Goal: Transaction & Acquisition: Purchase product/service

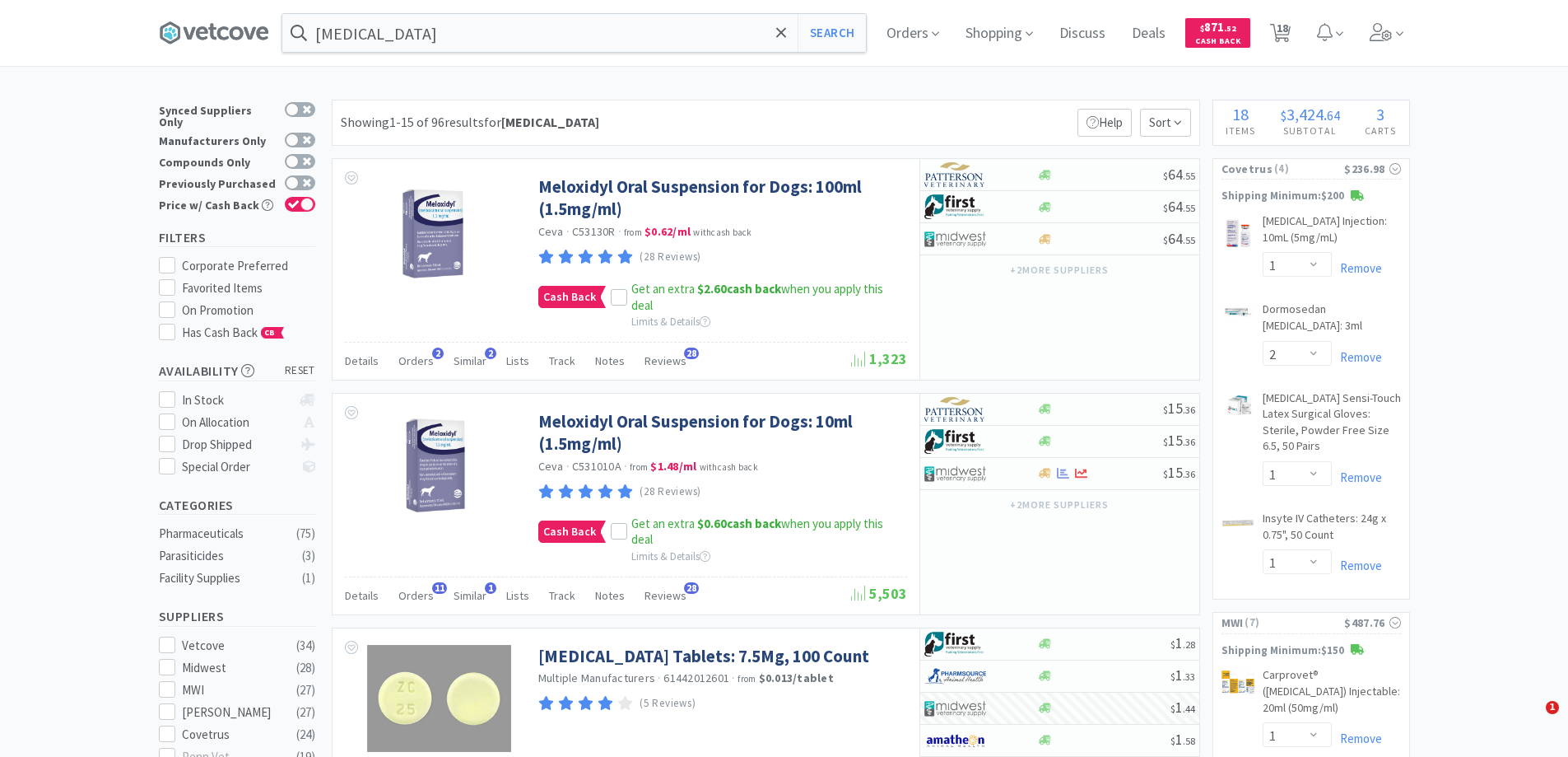
select select "1"
select select "2"
select select "1"
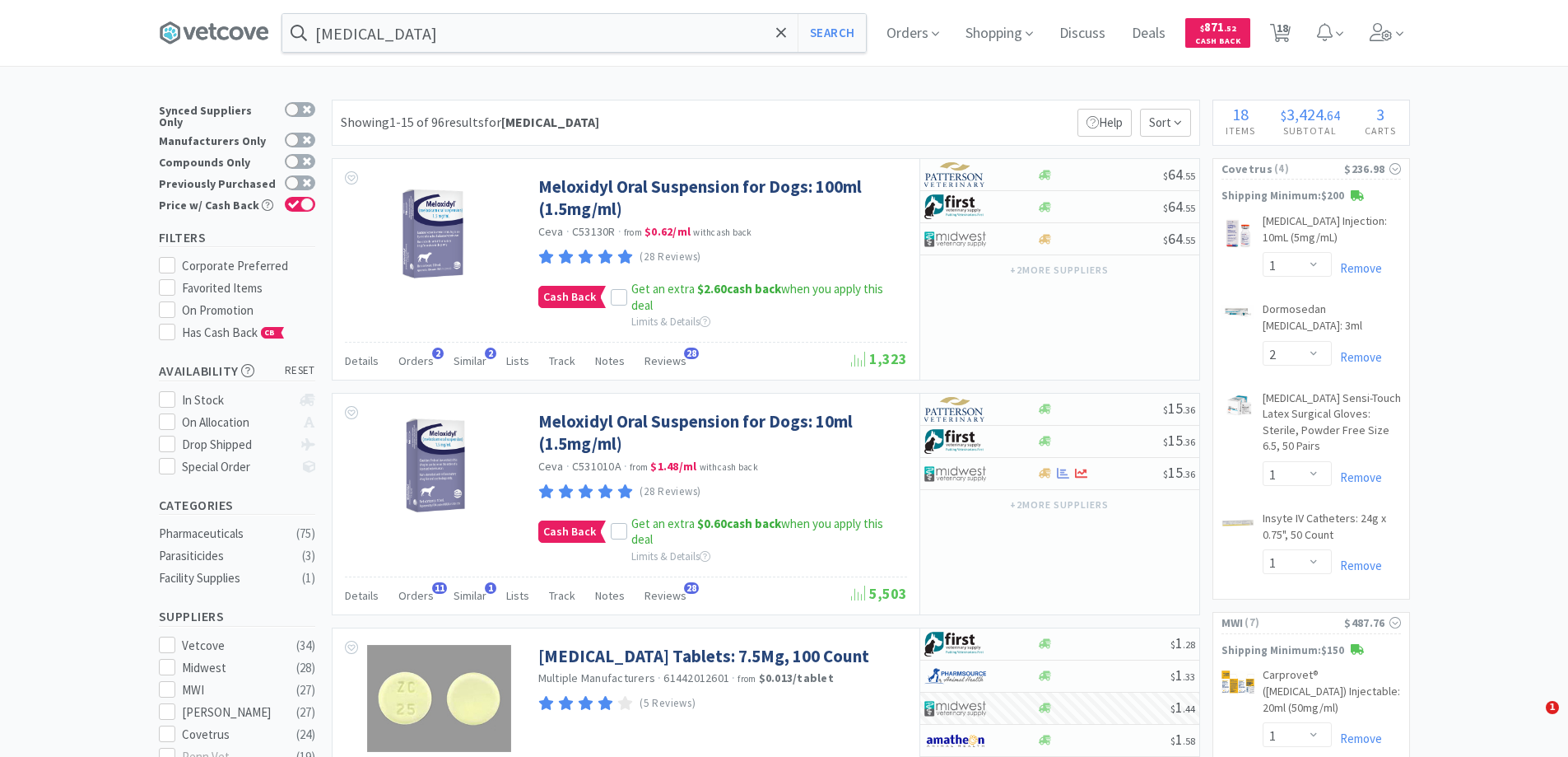
select select "1"
select select "2"
select select "6"
select select "1"
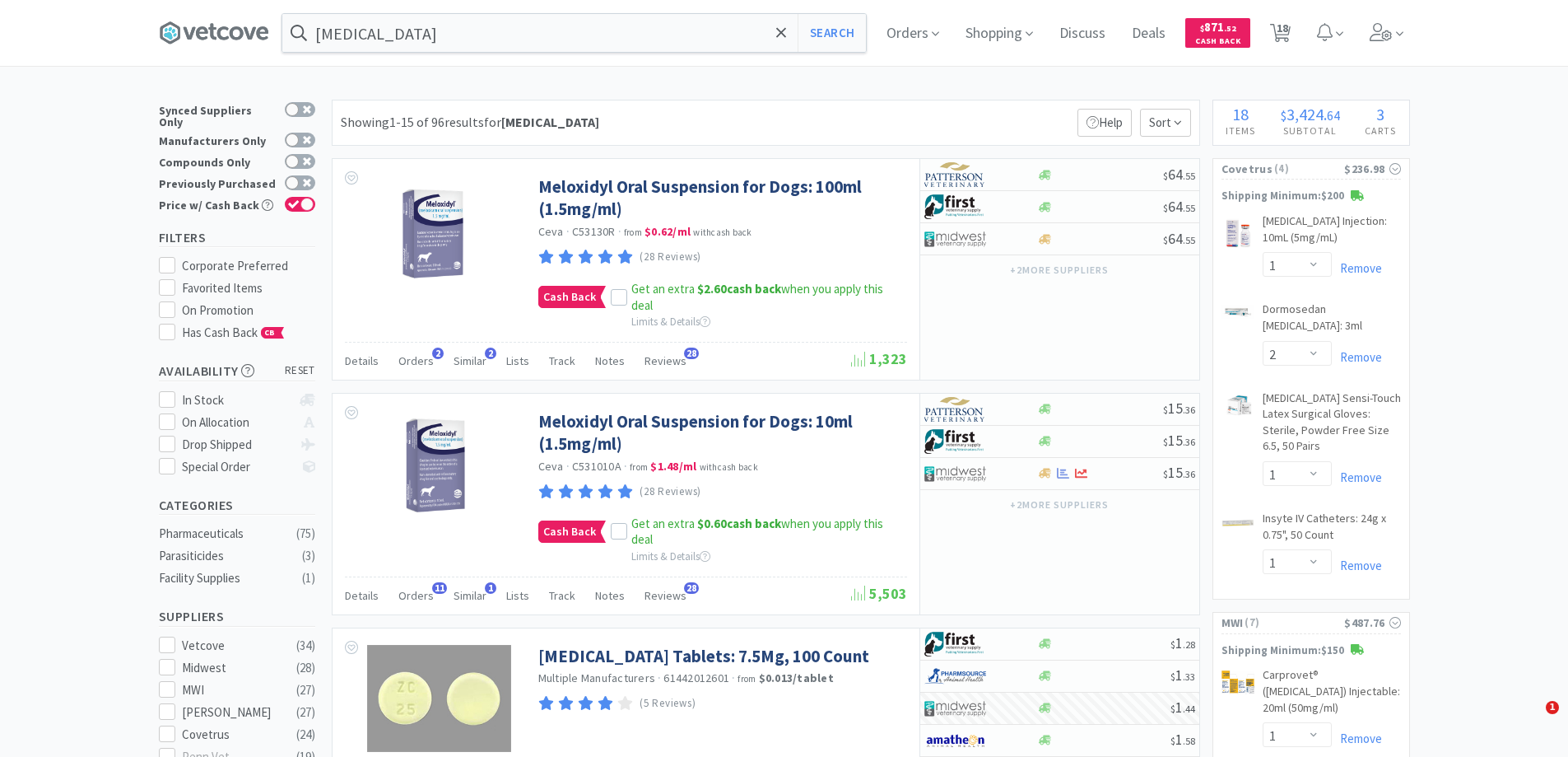
select select "4"
select select "1"
select select "2"
select select "4"
select select "10"
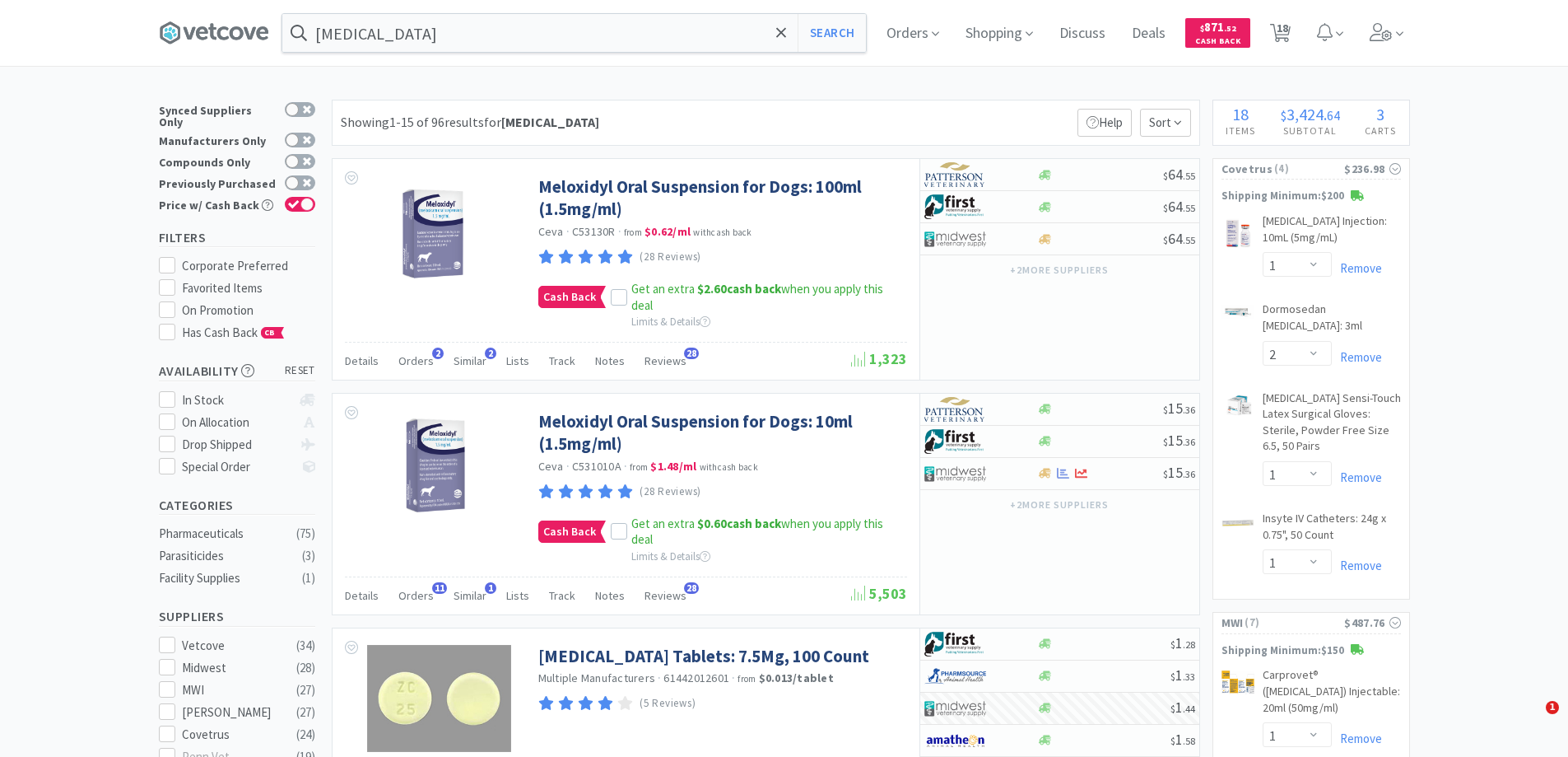
select select "1"
click at [784, 30] on icon at bounding box center [781, 32] width 10 height 10
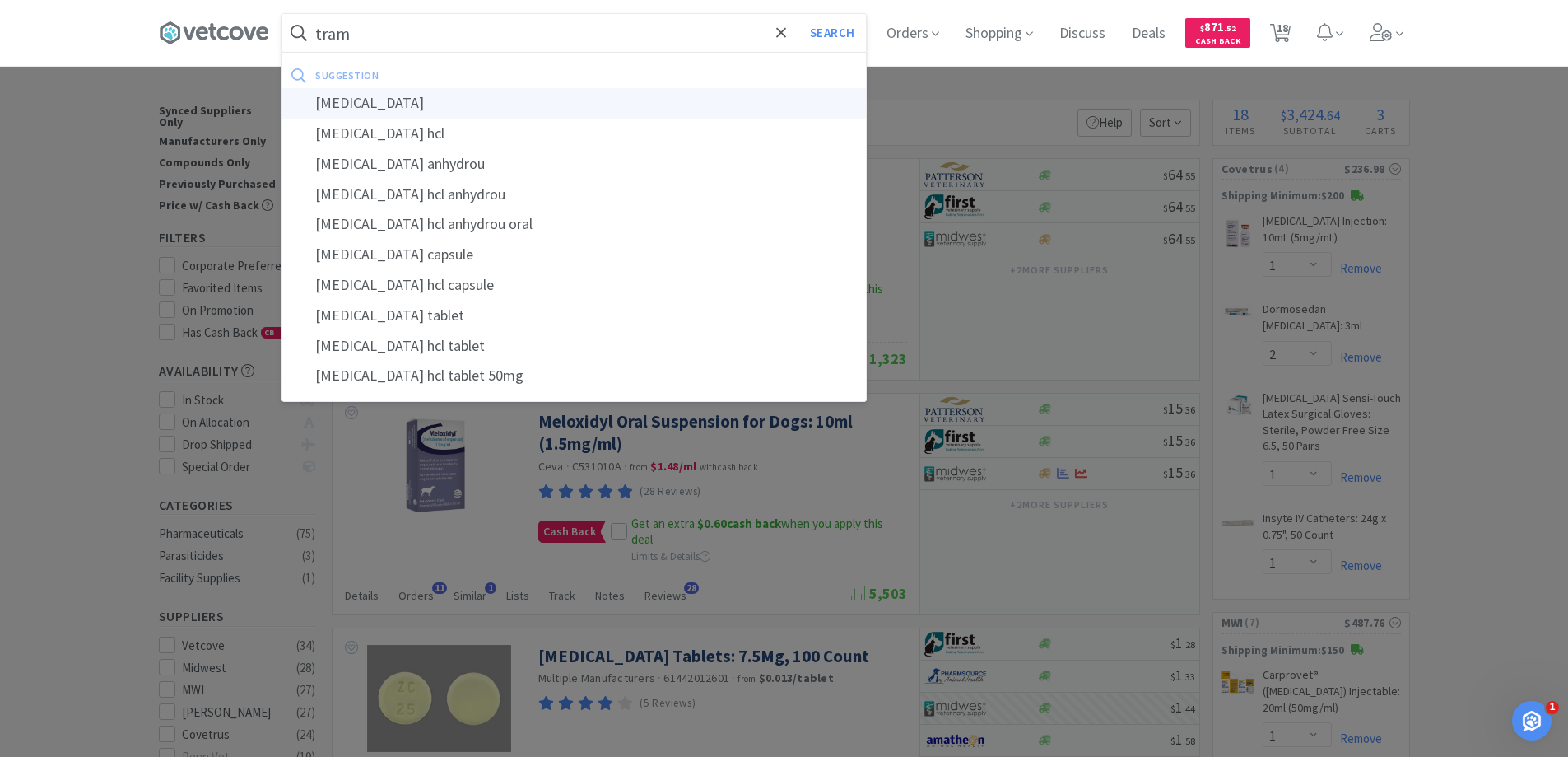
click at [351, 101] on div "[MEDICAL_DATA]" at bounding box center [574, 103] width 583 height 30
type input "[MEDICAL_DATA]"
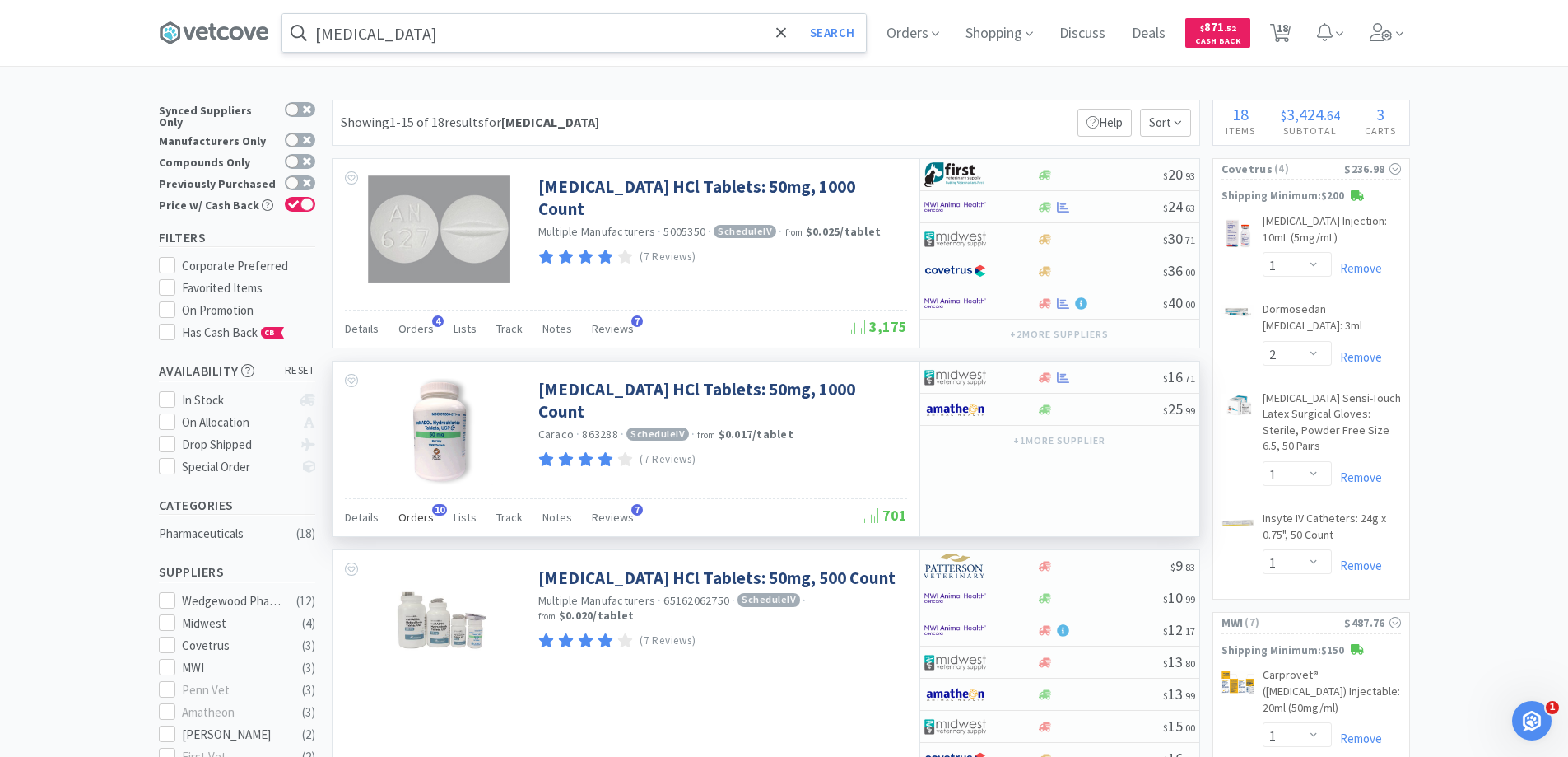
click at [434, 507] on span "10" at bounding box center [439, 510] width 15 height 12
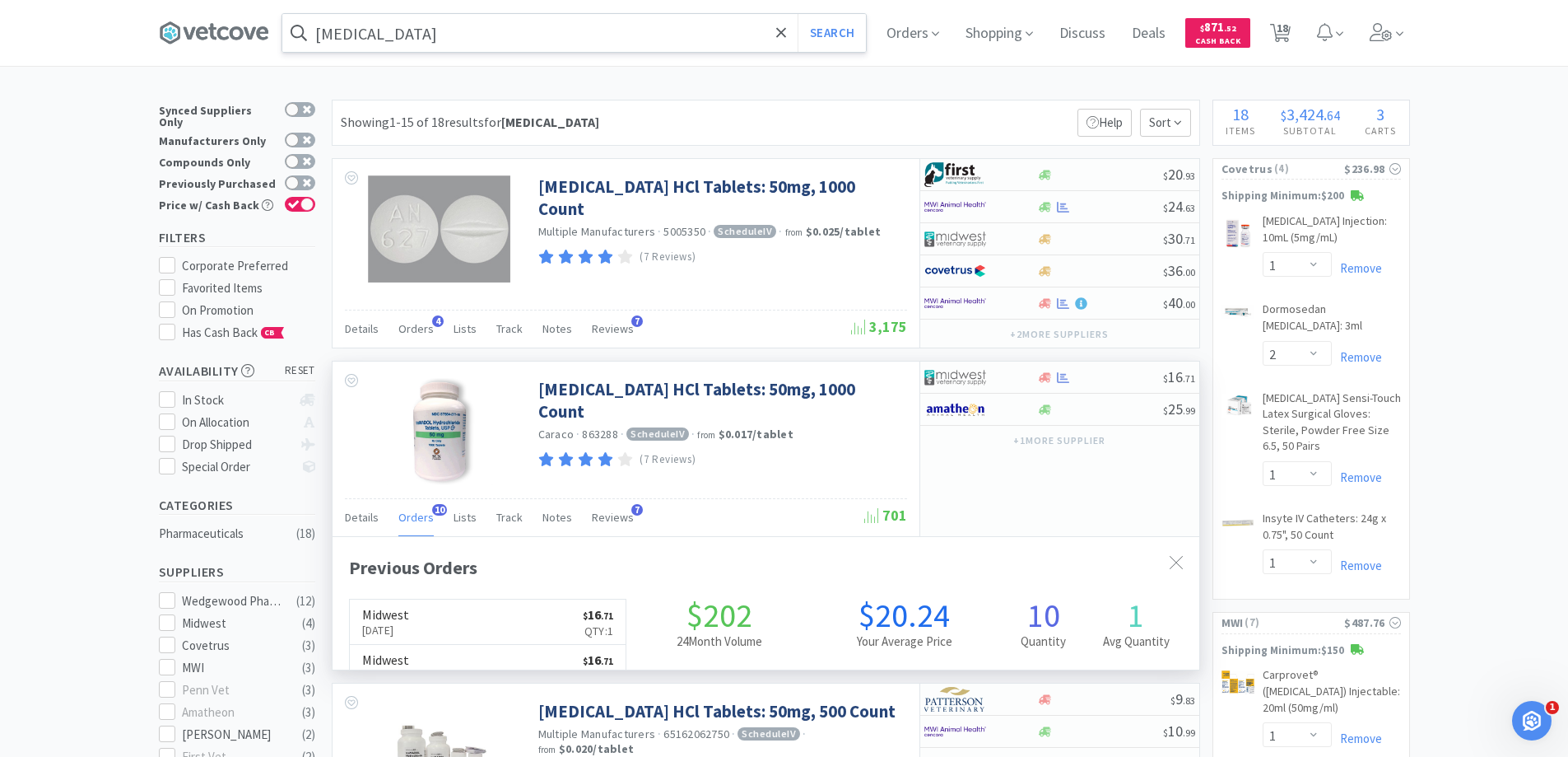
scroll to position [442, 867]
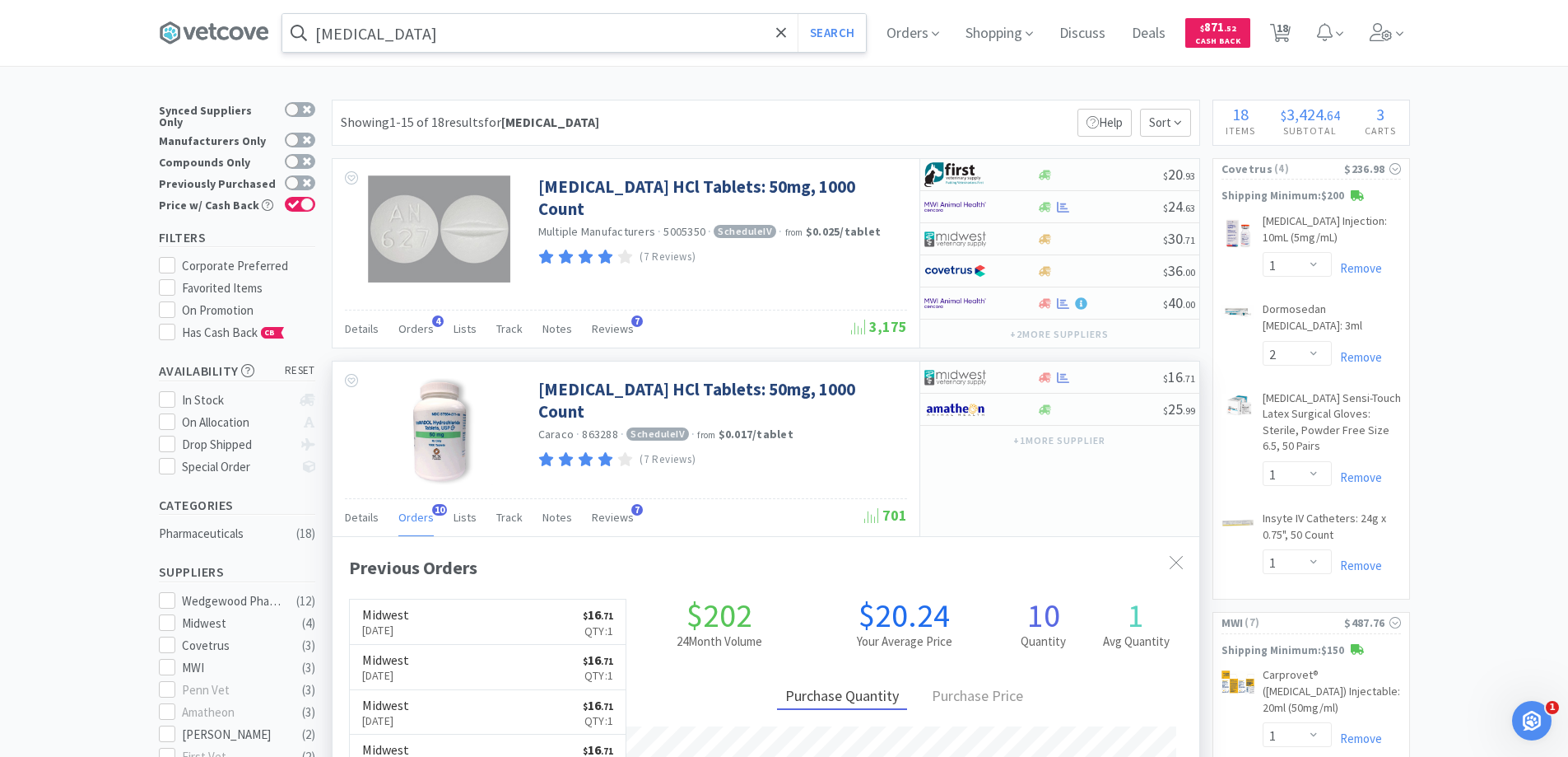
click at [434, 507] on span "10" at bounding box center [439, 510] width 15 height 12
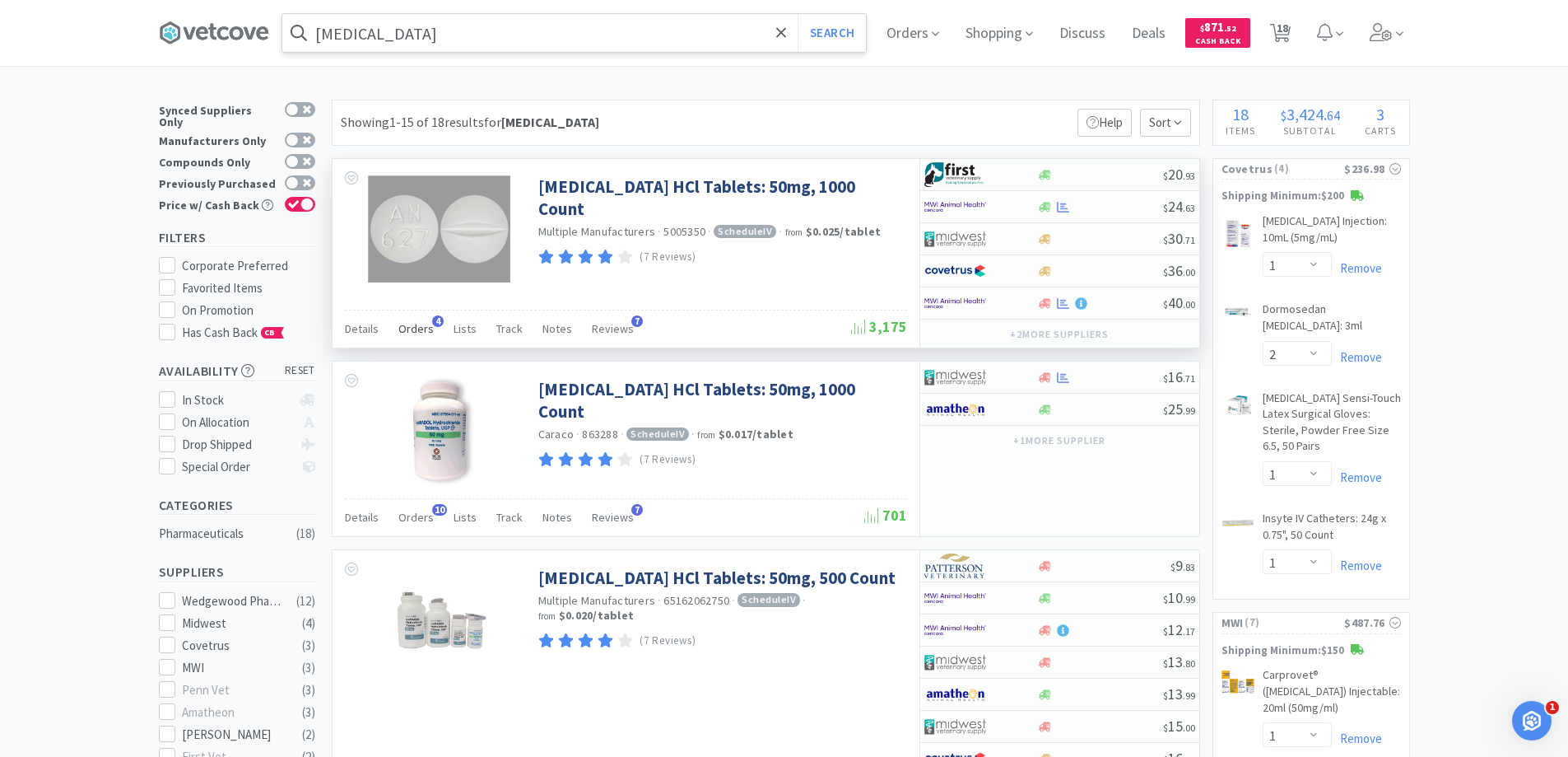
click at [435, 320] on span "4" at bounding box center [438, 321] width 12 height 12
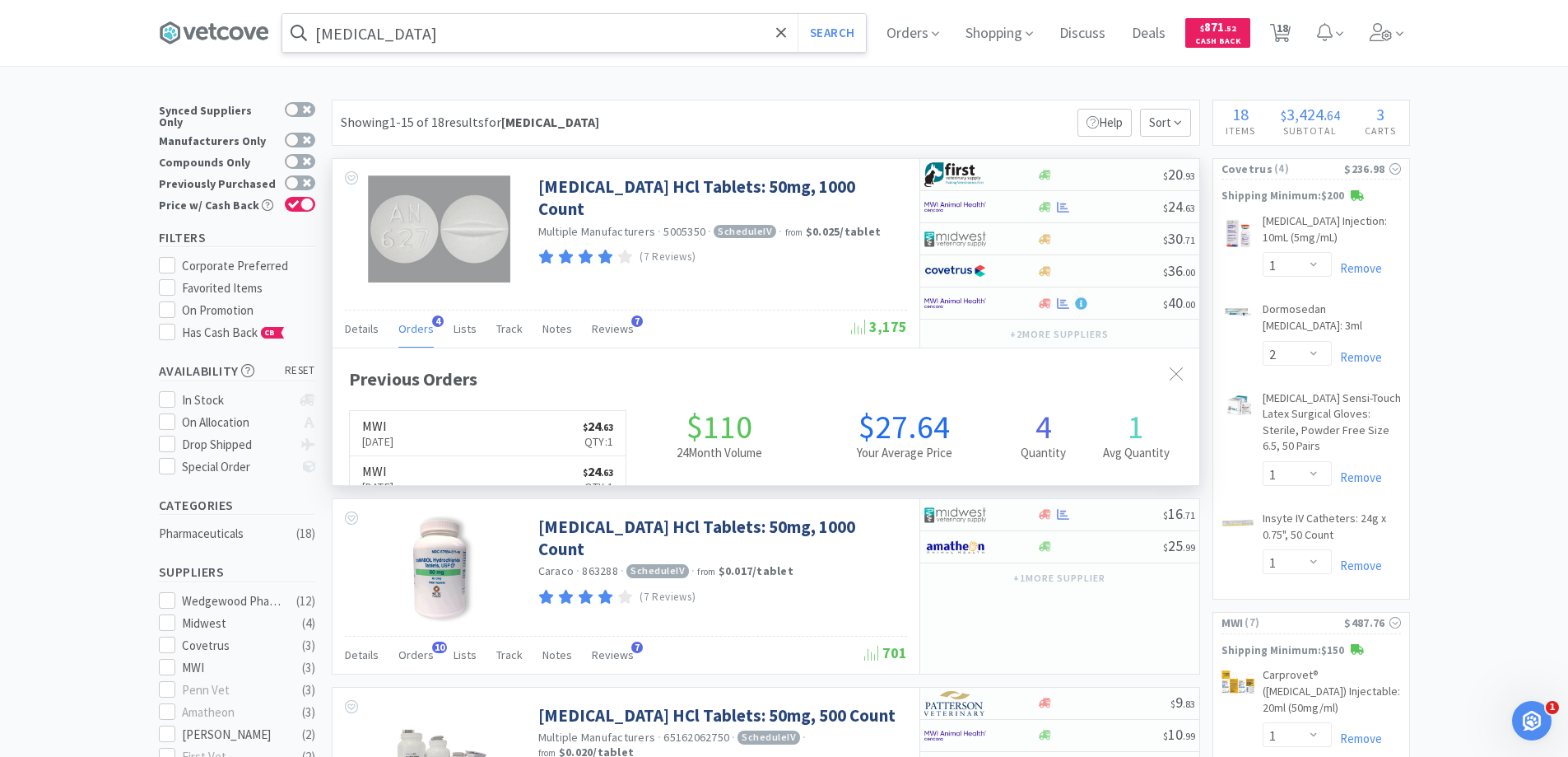
scroll to position [427, 867]
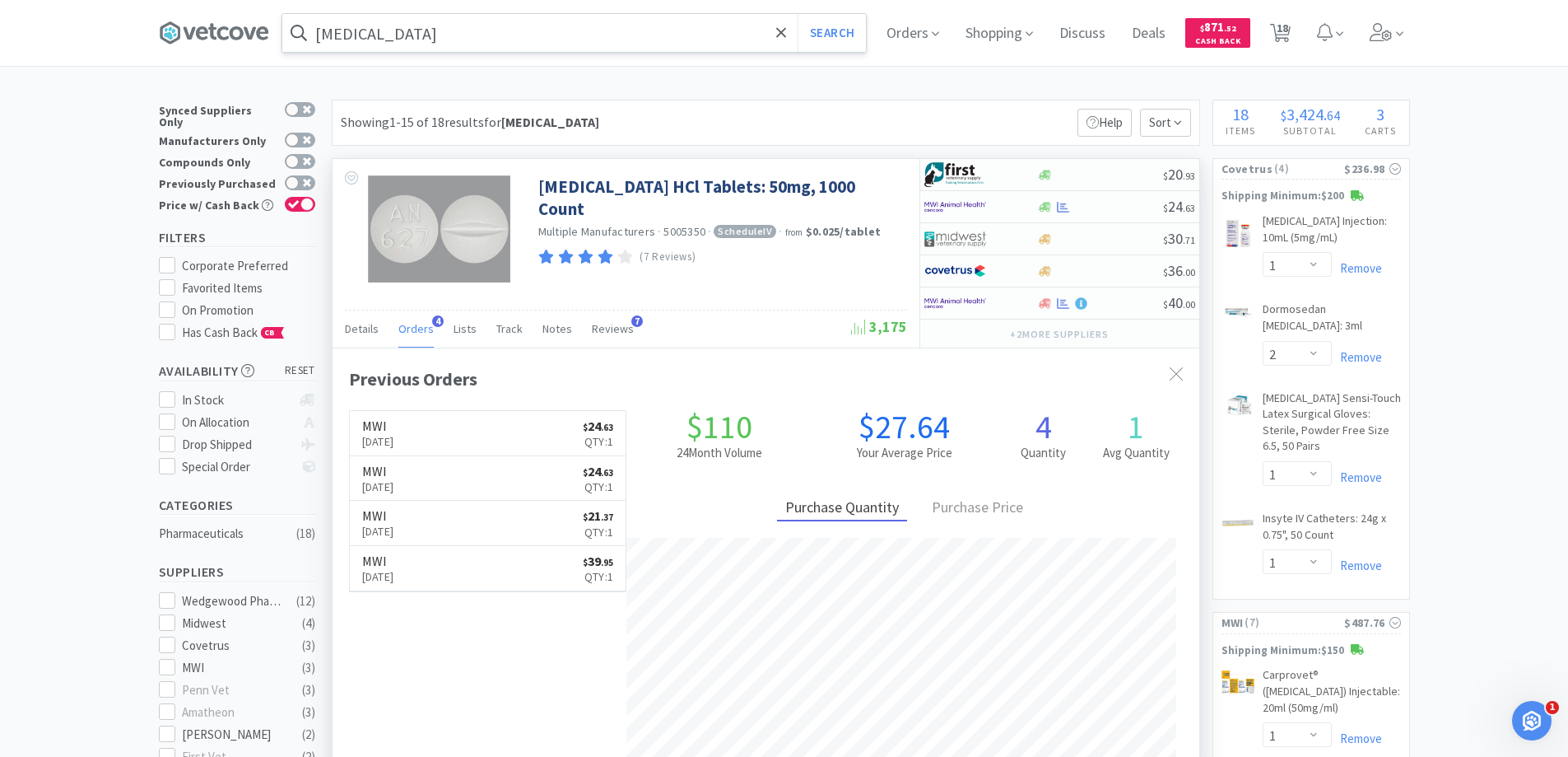
click at [435, 320] on span "4" at bounding box center [438, 321] width 12 height 12
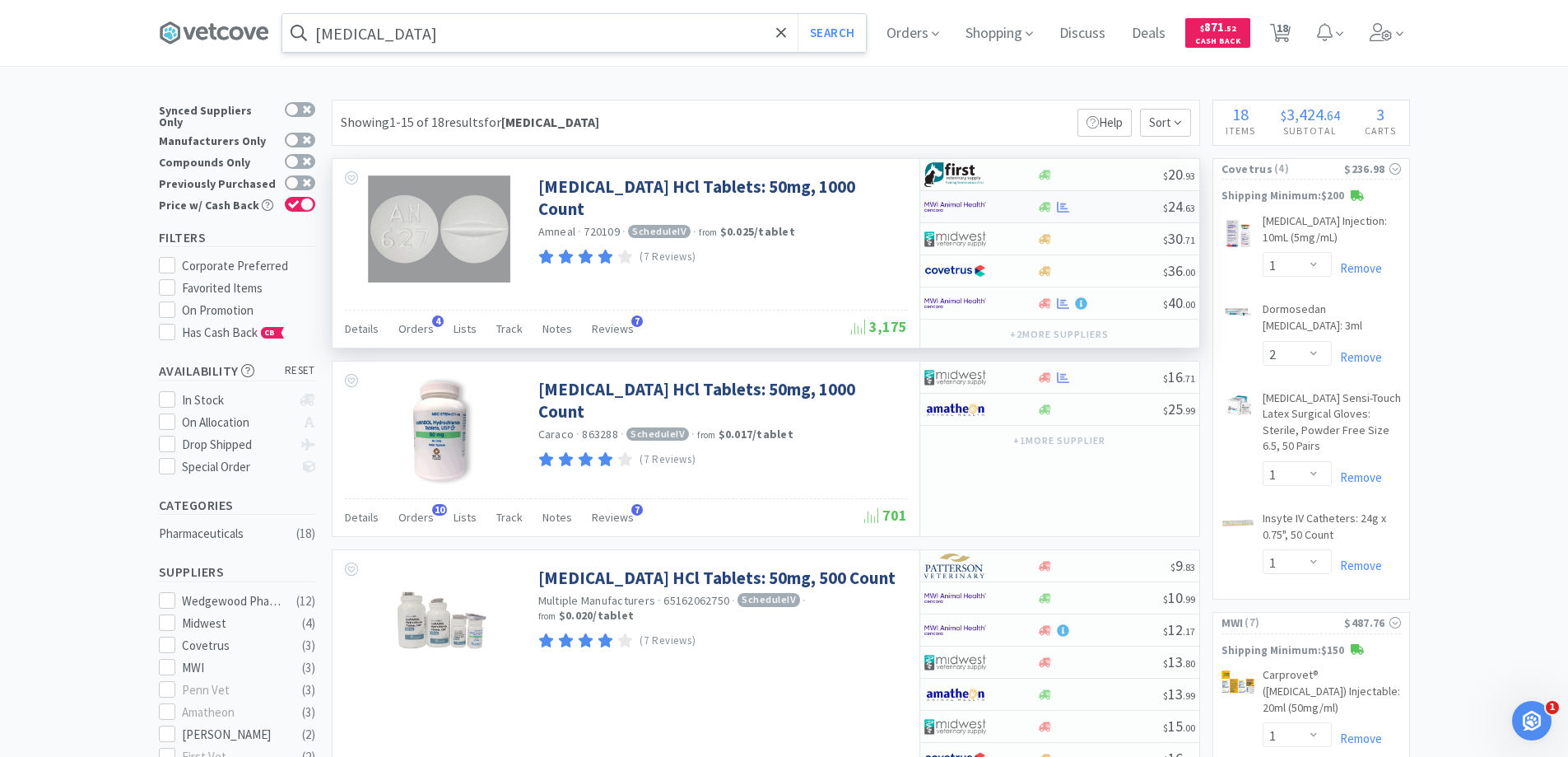
click at [1006, 212] on div at bounding box center [969, 207] width 91 height 28
select select "1"
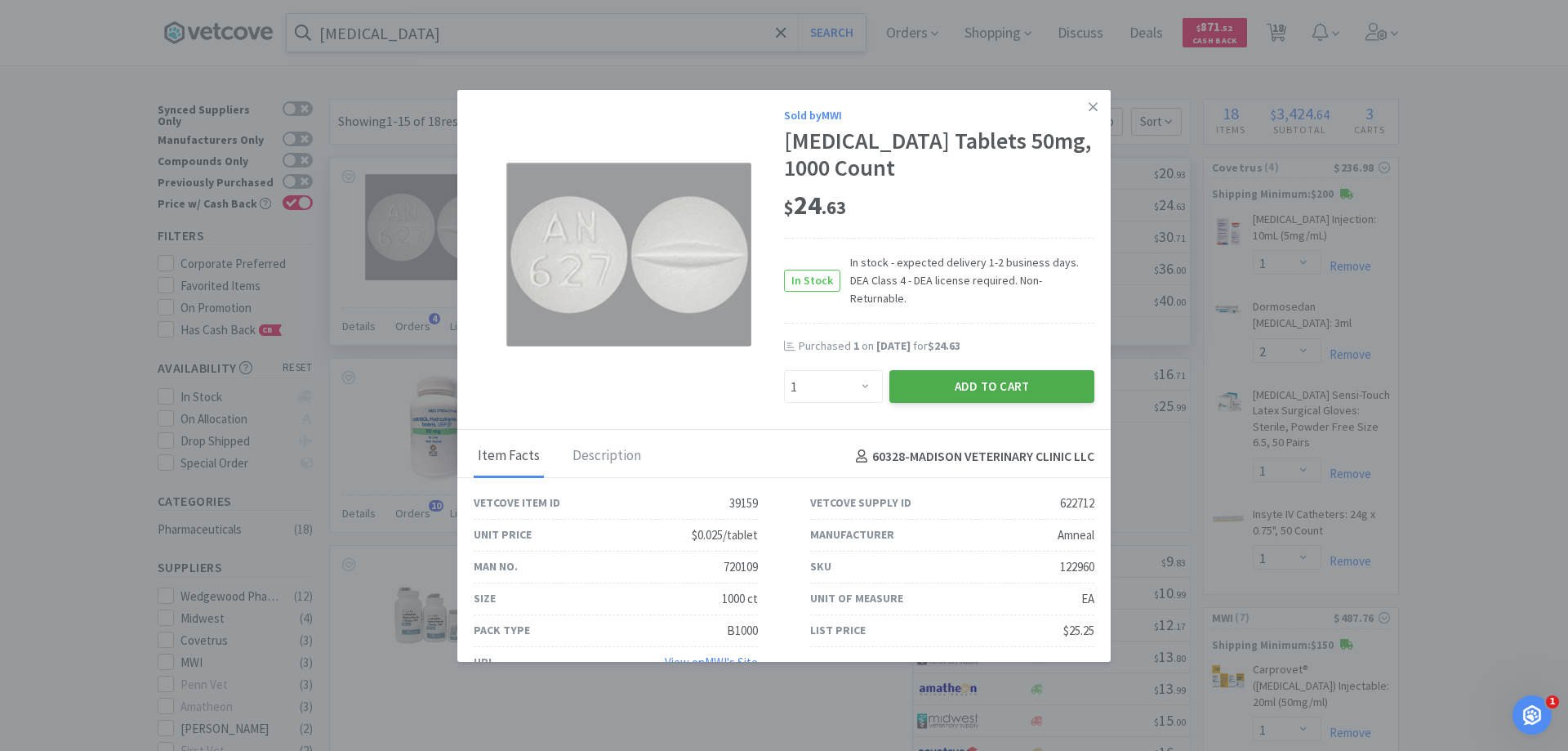
click at [947, 370] on button "Add to Cart" at bounding box center [991, 387] width 205 height 33
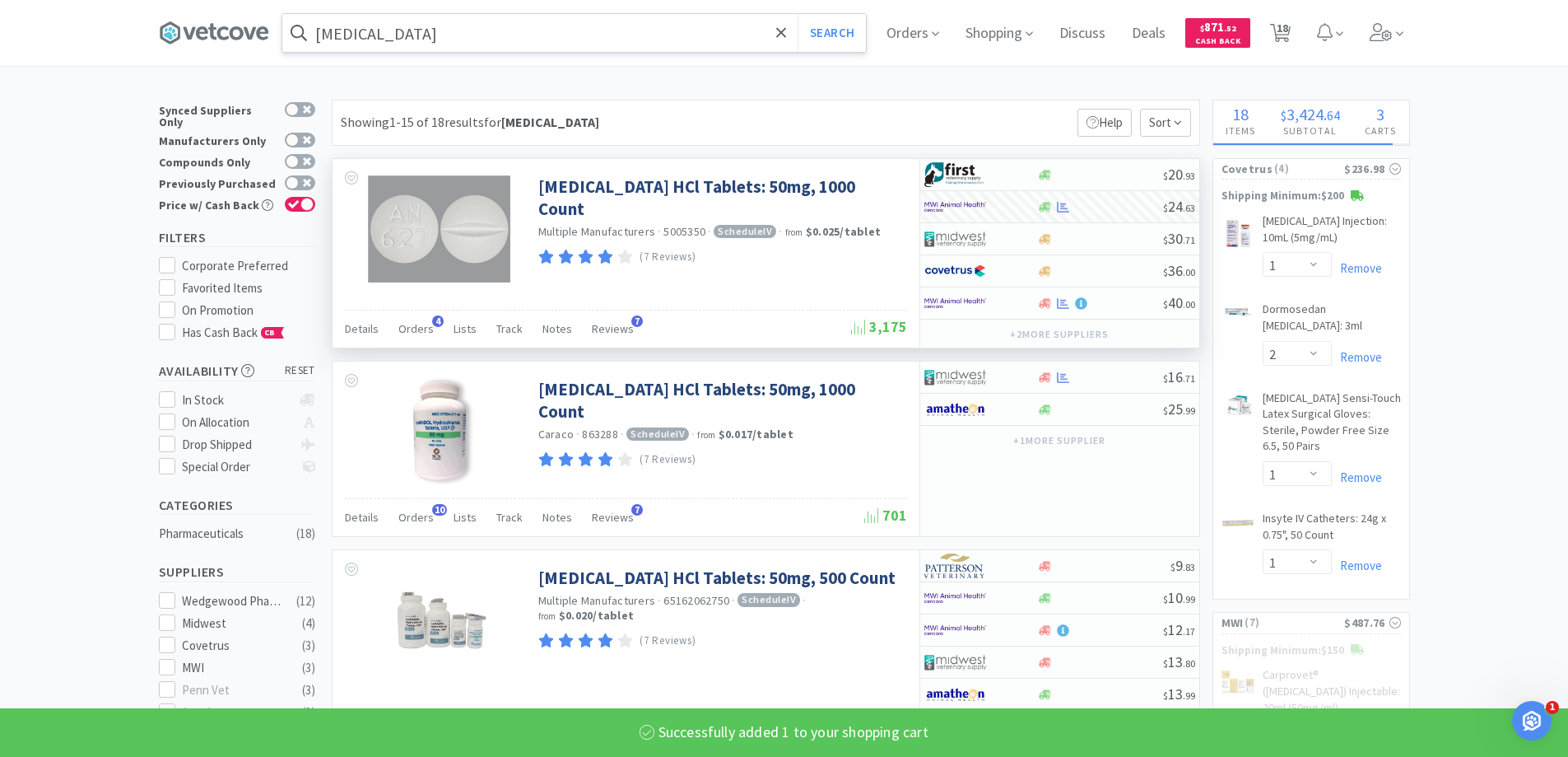
select select "1"
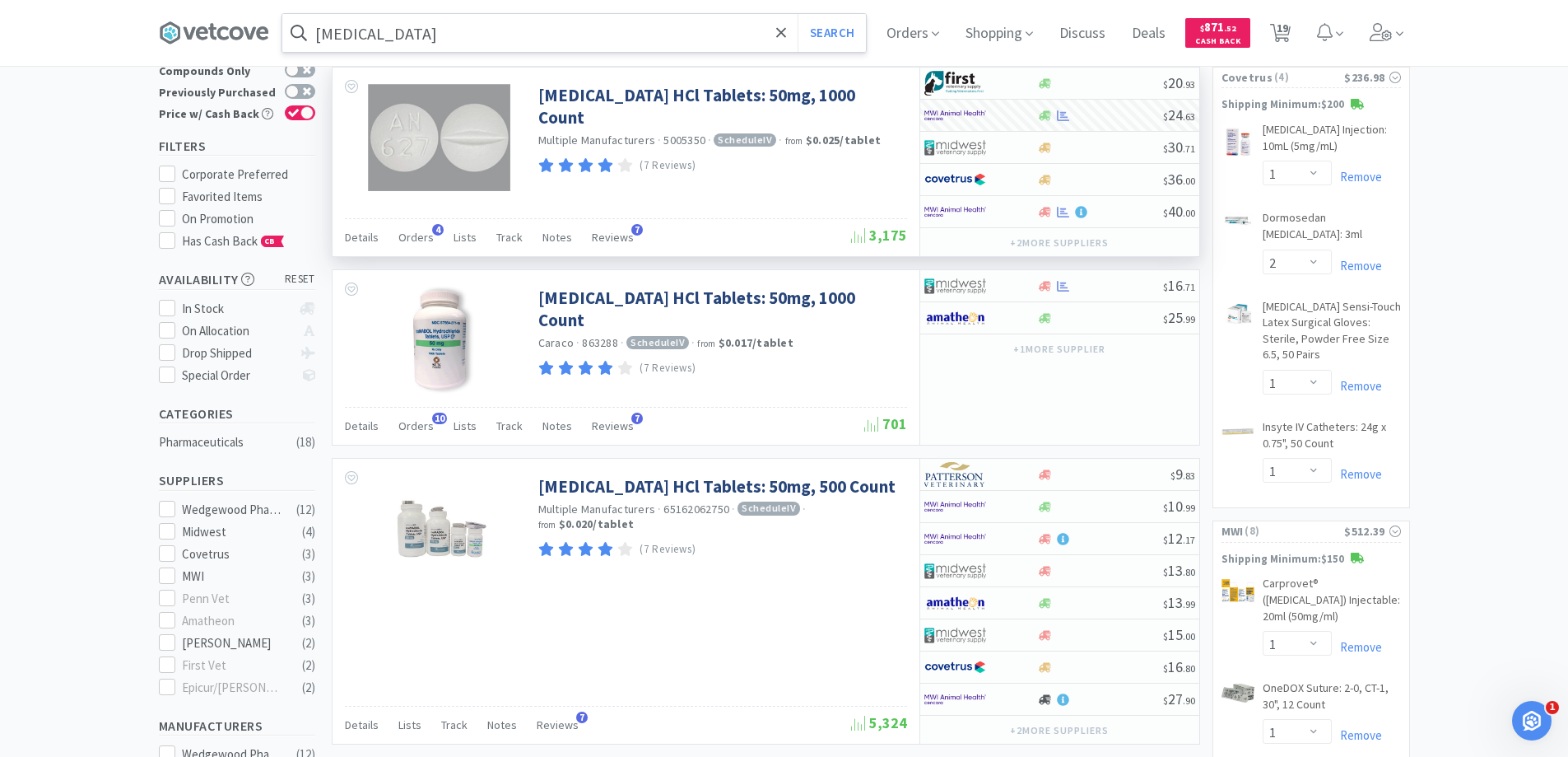
scroll to position [0, 0]
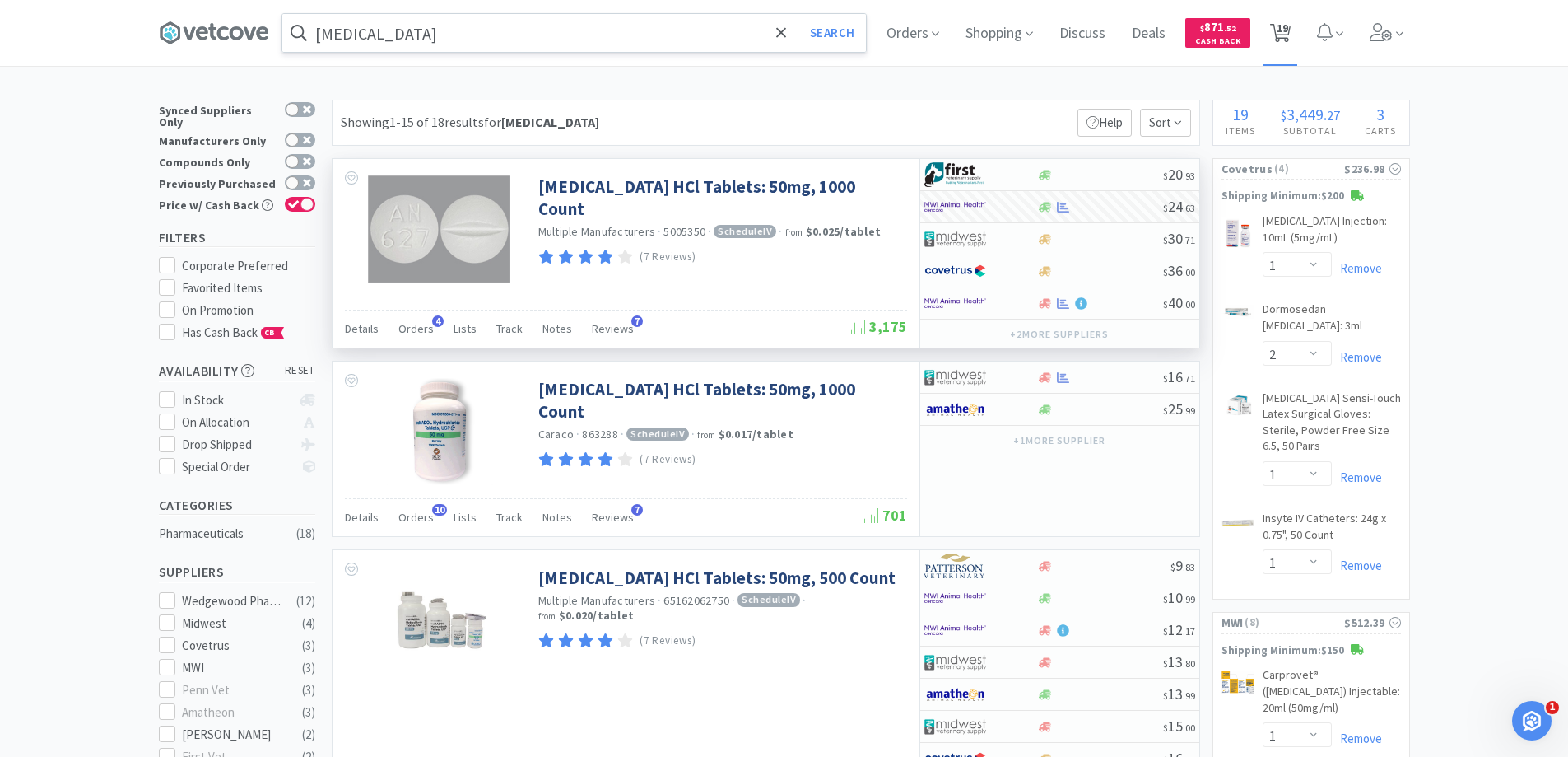
click at [1288, 27] on span "19" at bounding box center [1282, 27] width 12 height 66
select select "1"
select select "2"
select select "1"
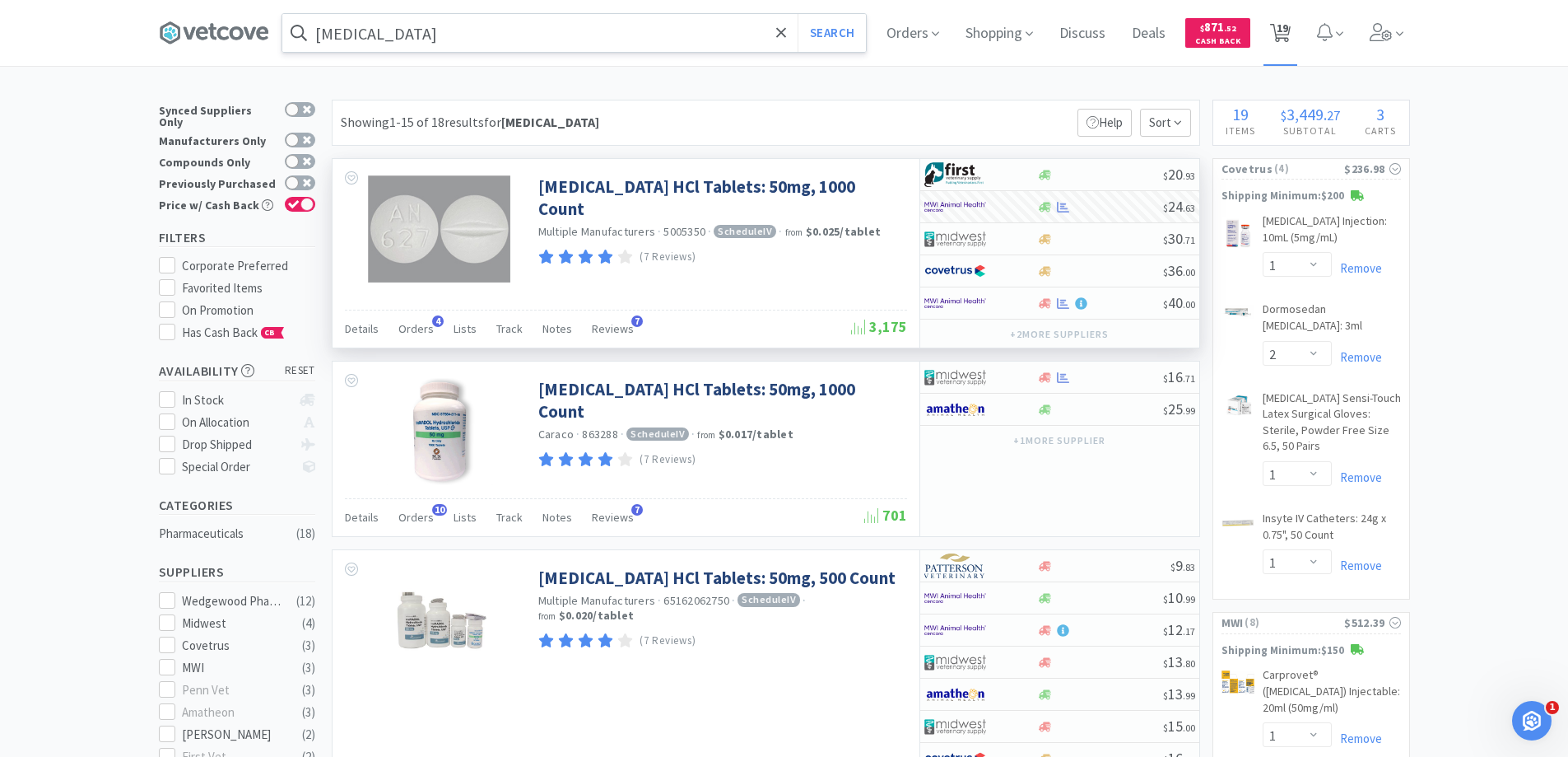
select select "1"
select select "2"
select select "6"
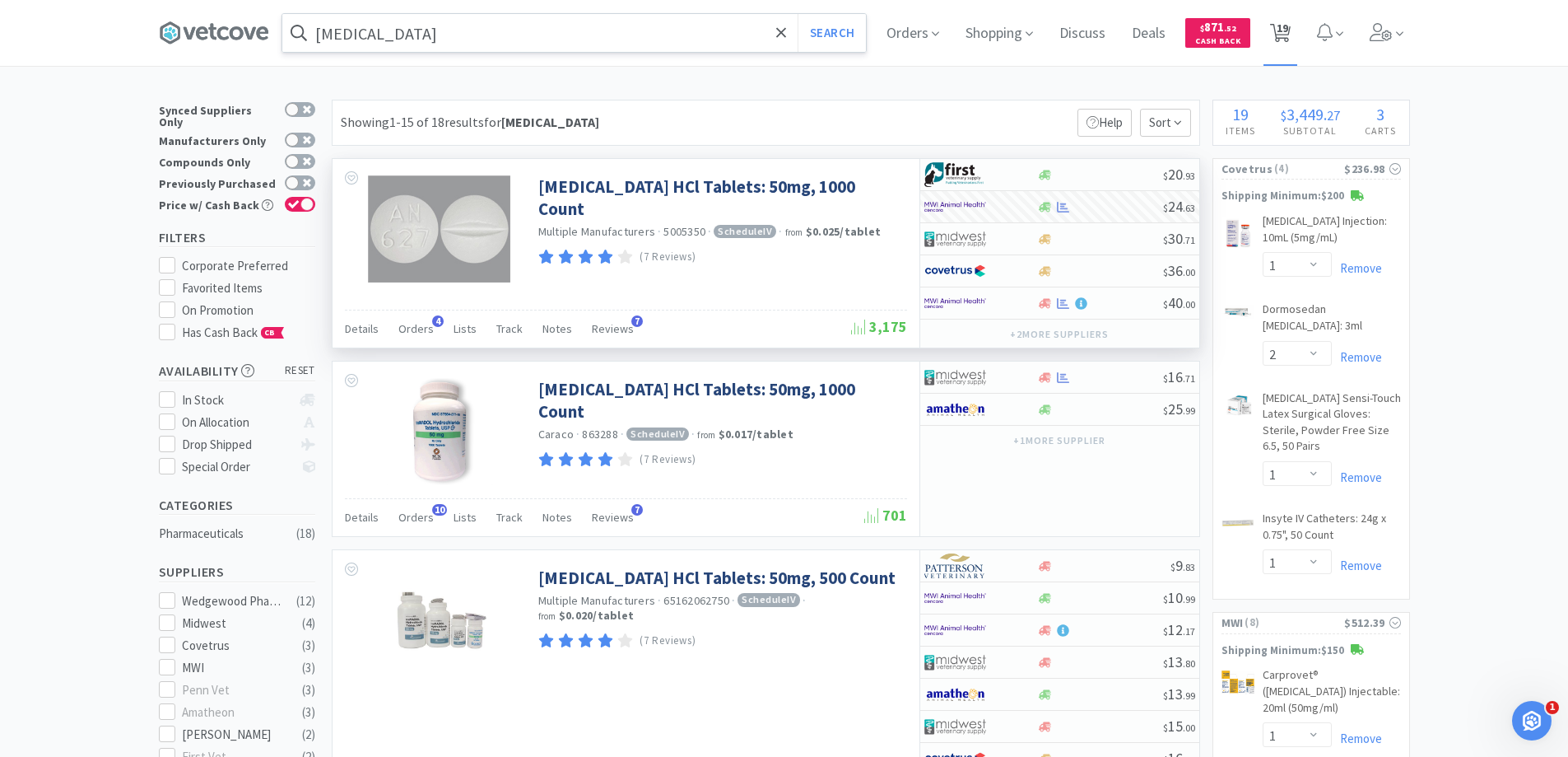
select select "1"
select select "4"
select select "1"
select select "2"
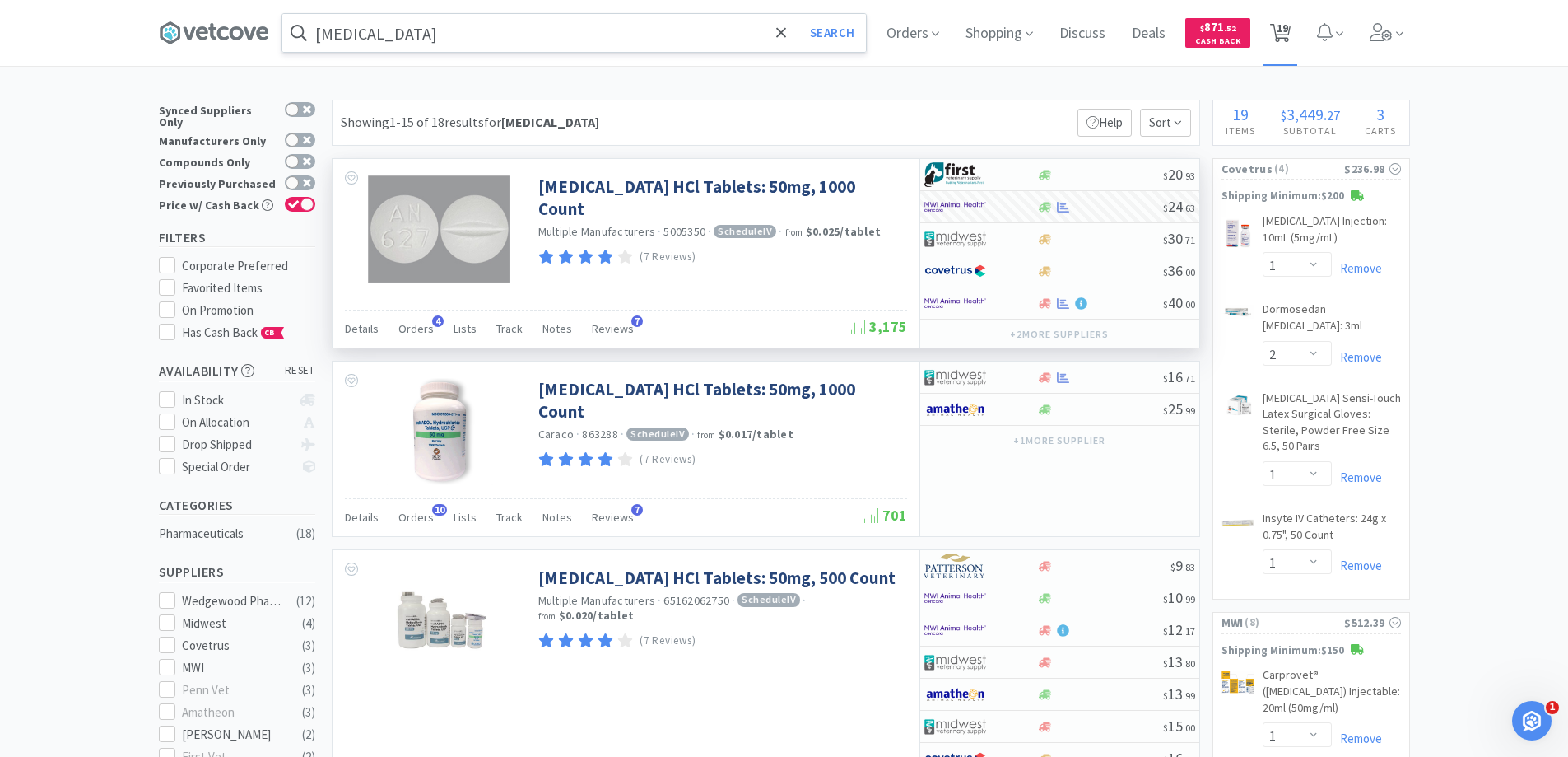
select select "4"
select select "10"
select select "1"
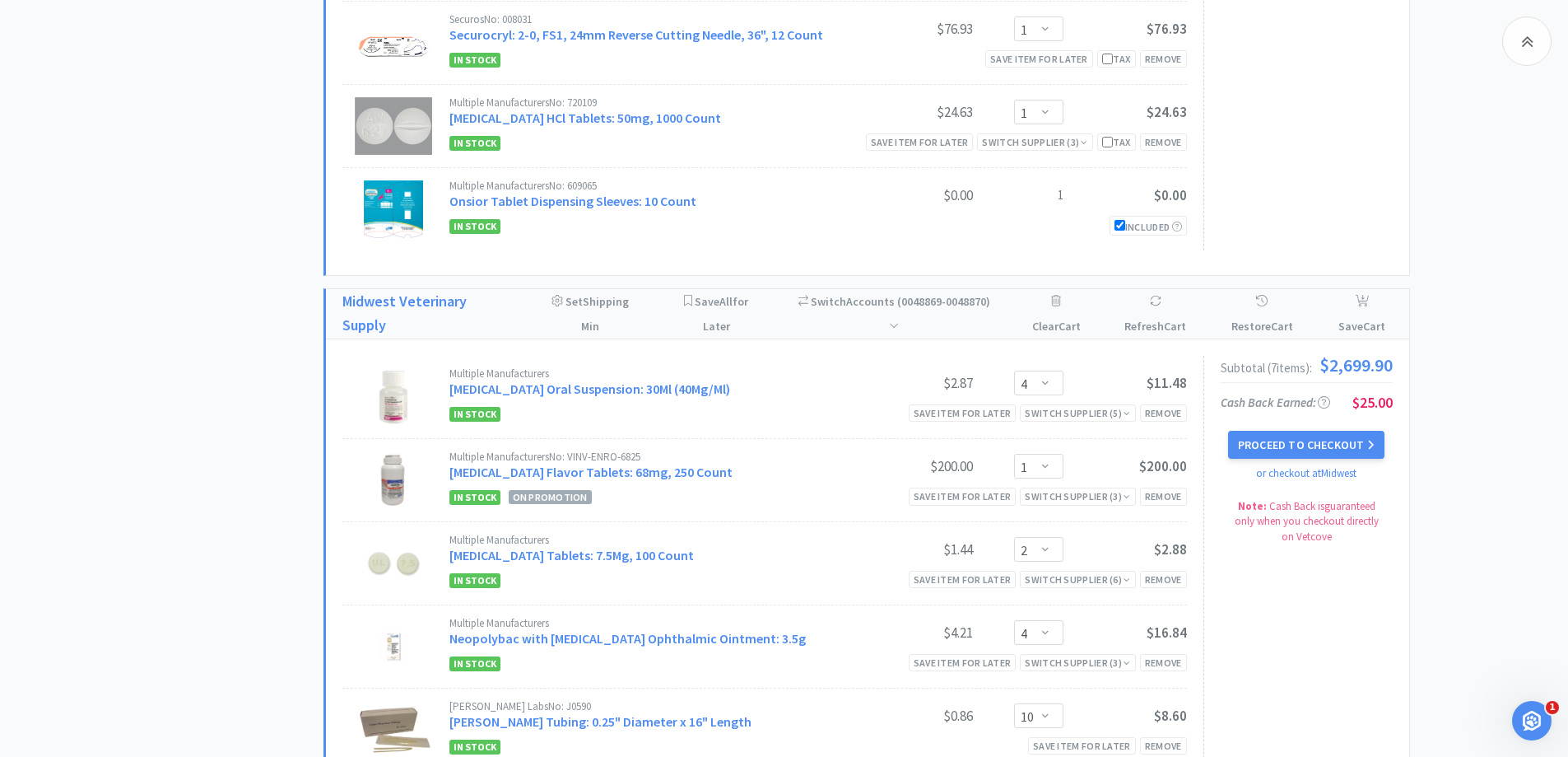
scroll to position [1070, 0]
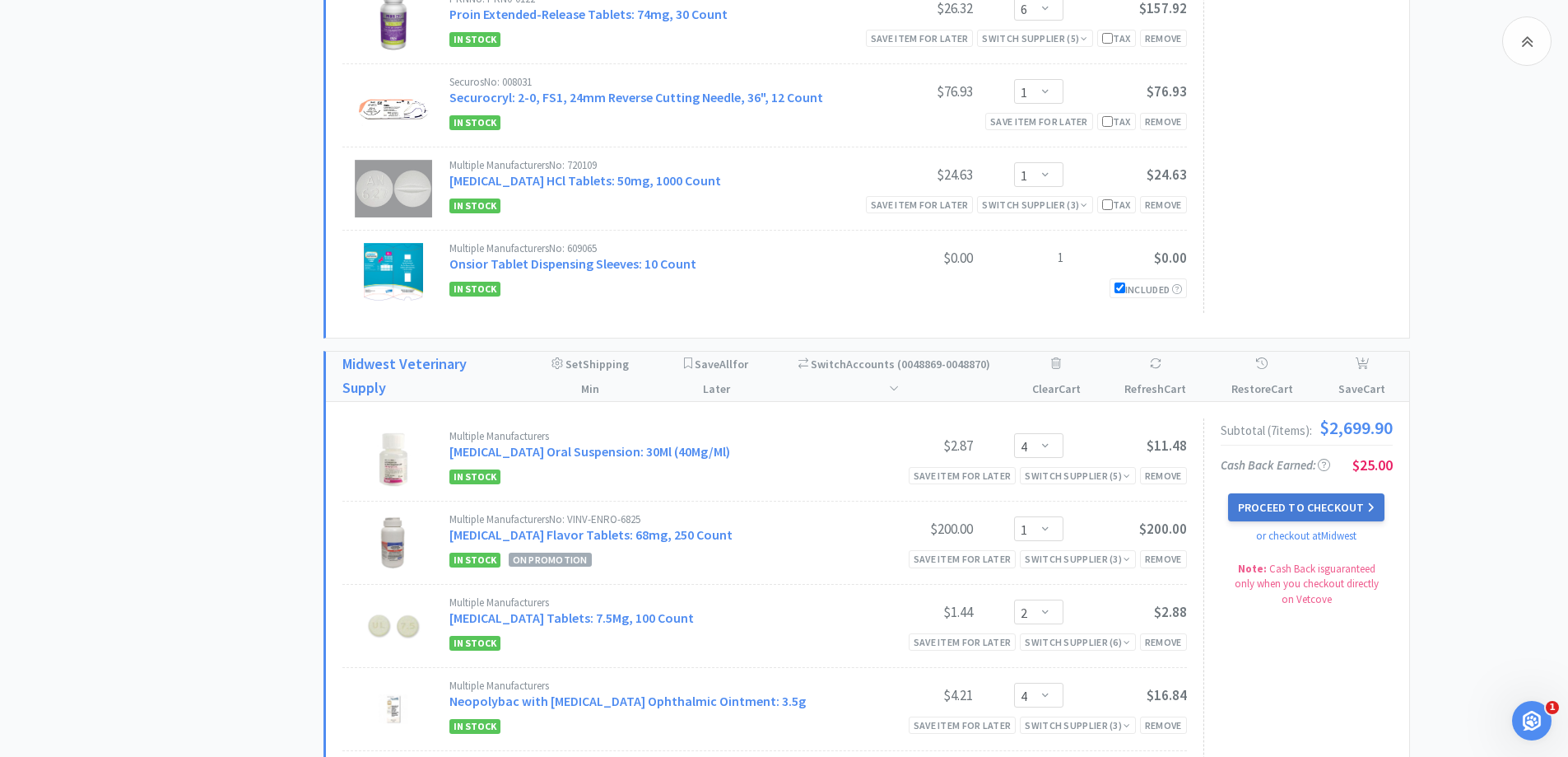
click at [1265, 507] on button "Proceed to Checkout" at bounding box center [1307, 507] width 157 height 28
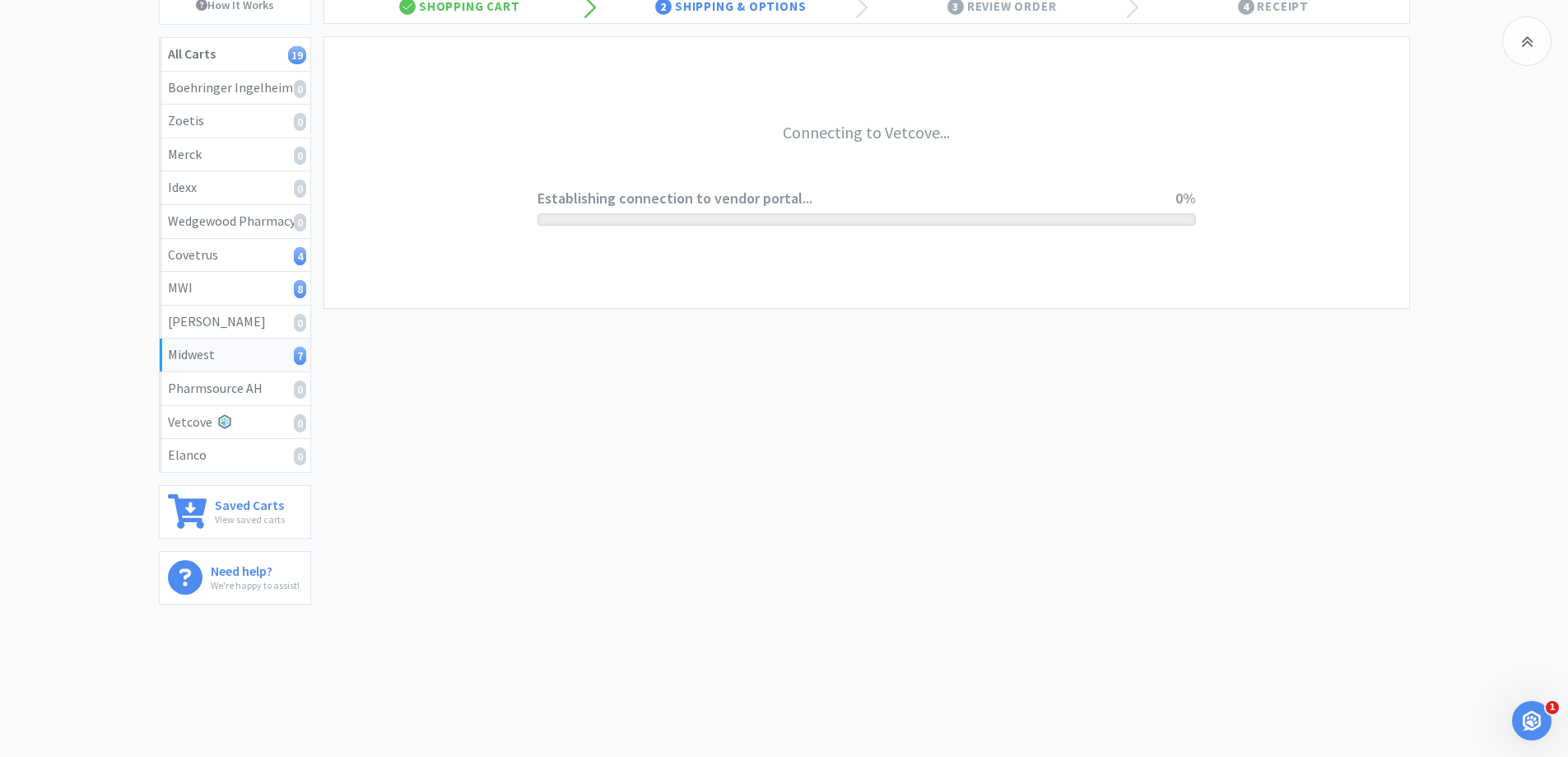
scroll to position [178, 0]
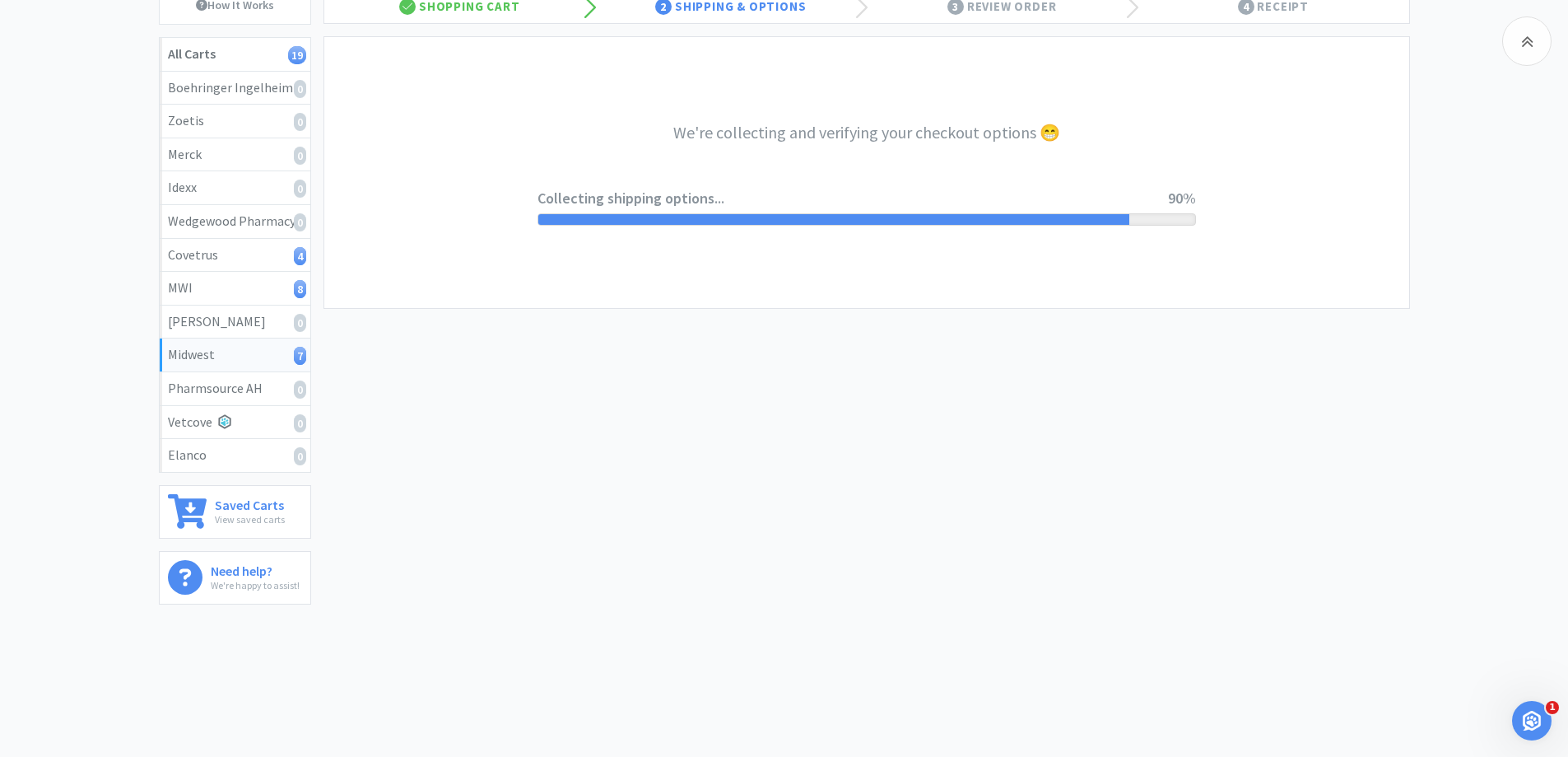
select select "3"
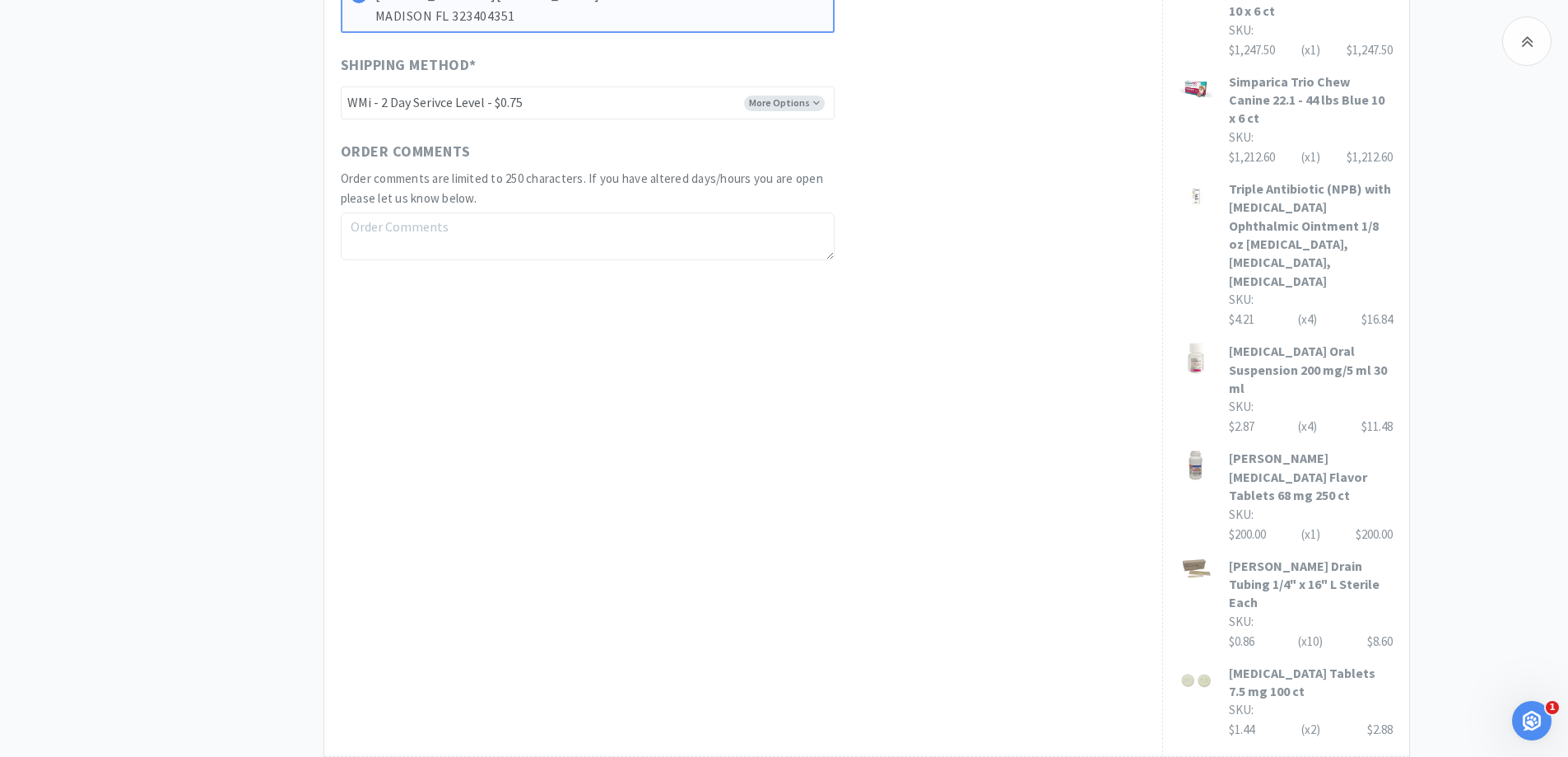
scroll to position [945, 0]
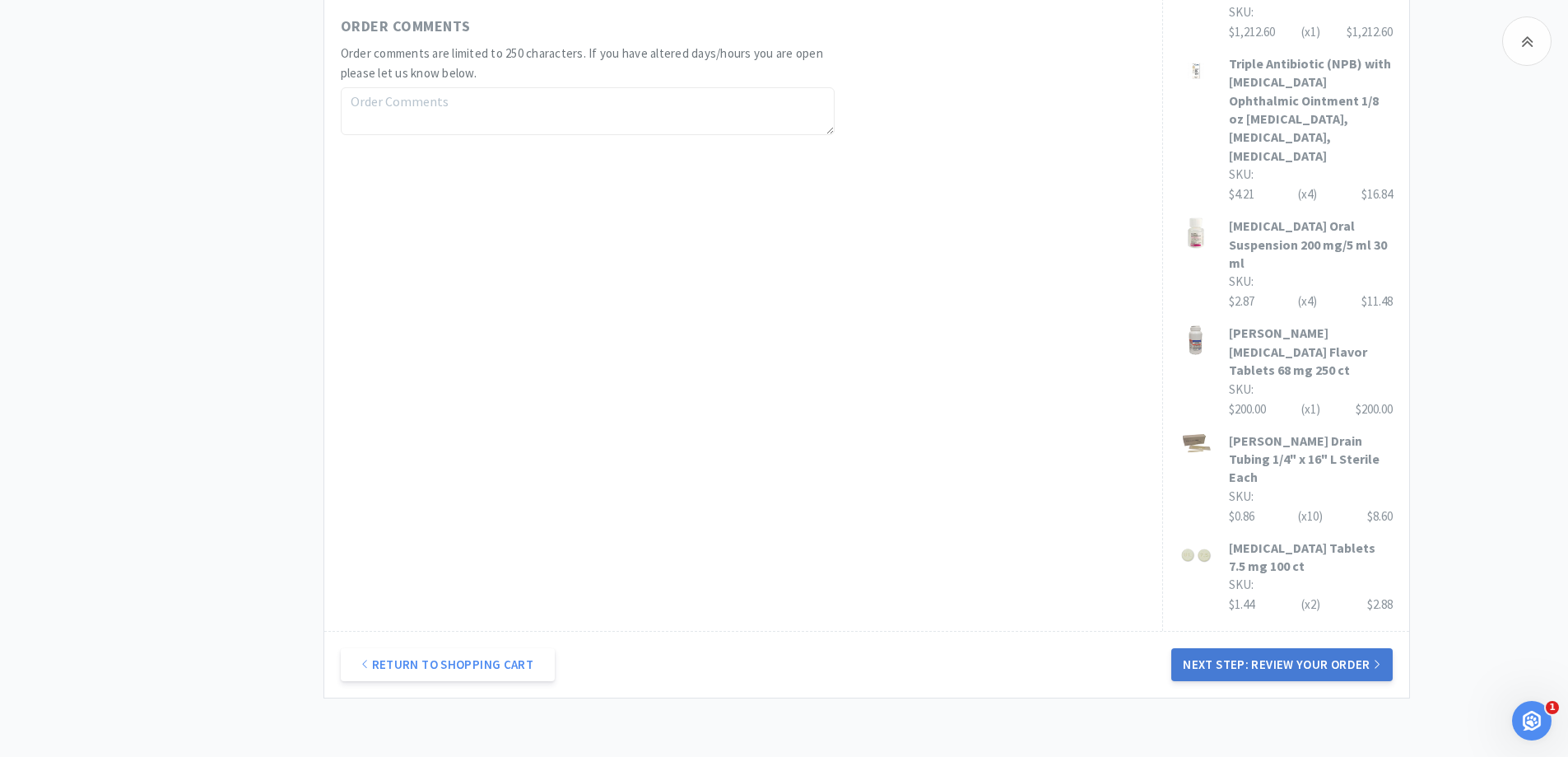
click at [1273, 648] on button "Next Step: Review Your Order" at bounding box center [1281, 665] width 220 height 33
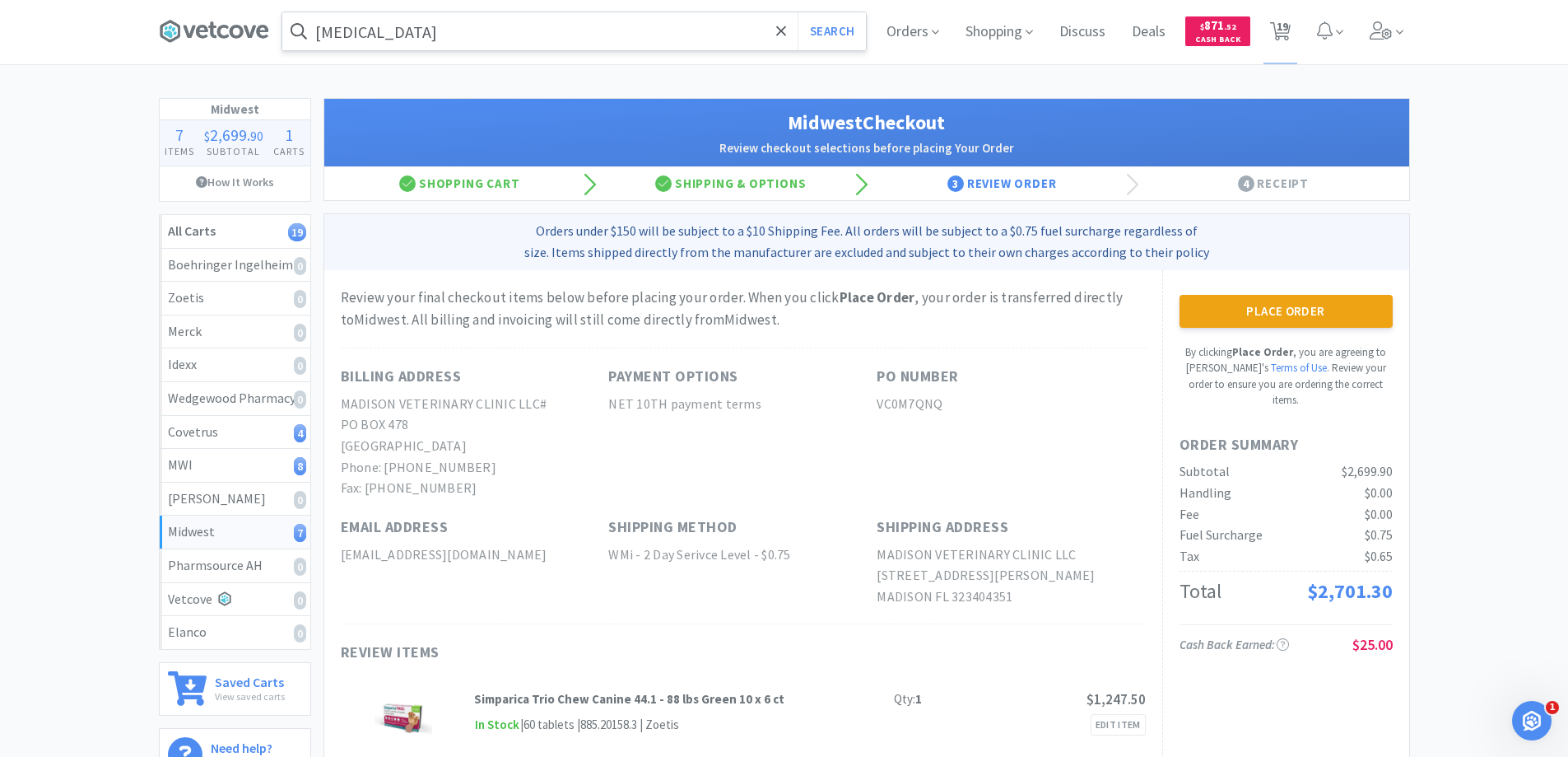
scroll to position [0, 0]
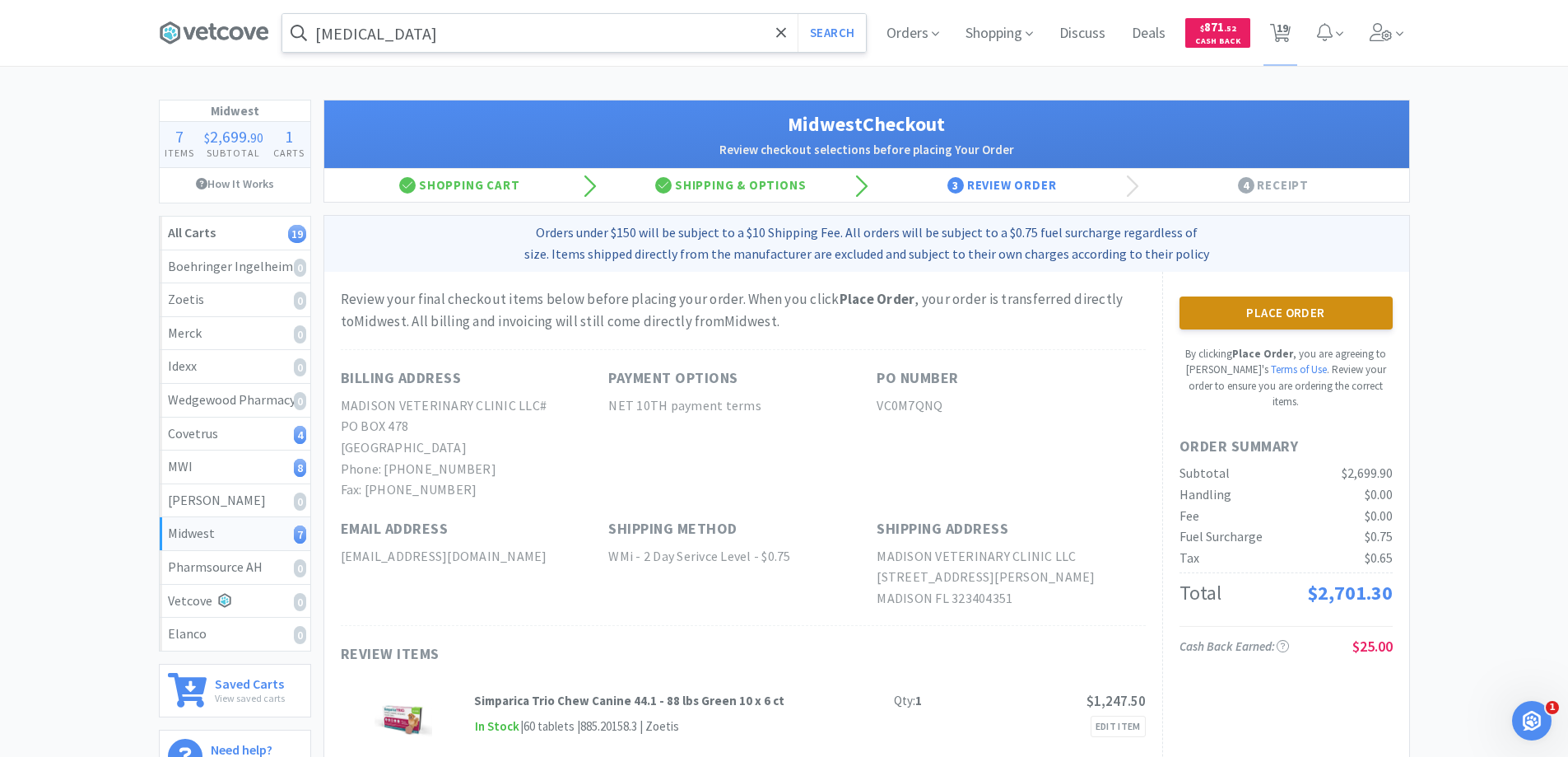
click at [1250, 309] on button "Place Order" at bounding box center [1286, 313] width 213 height 33
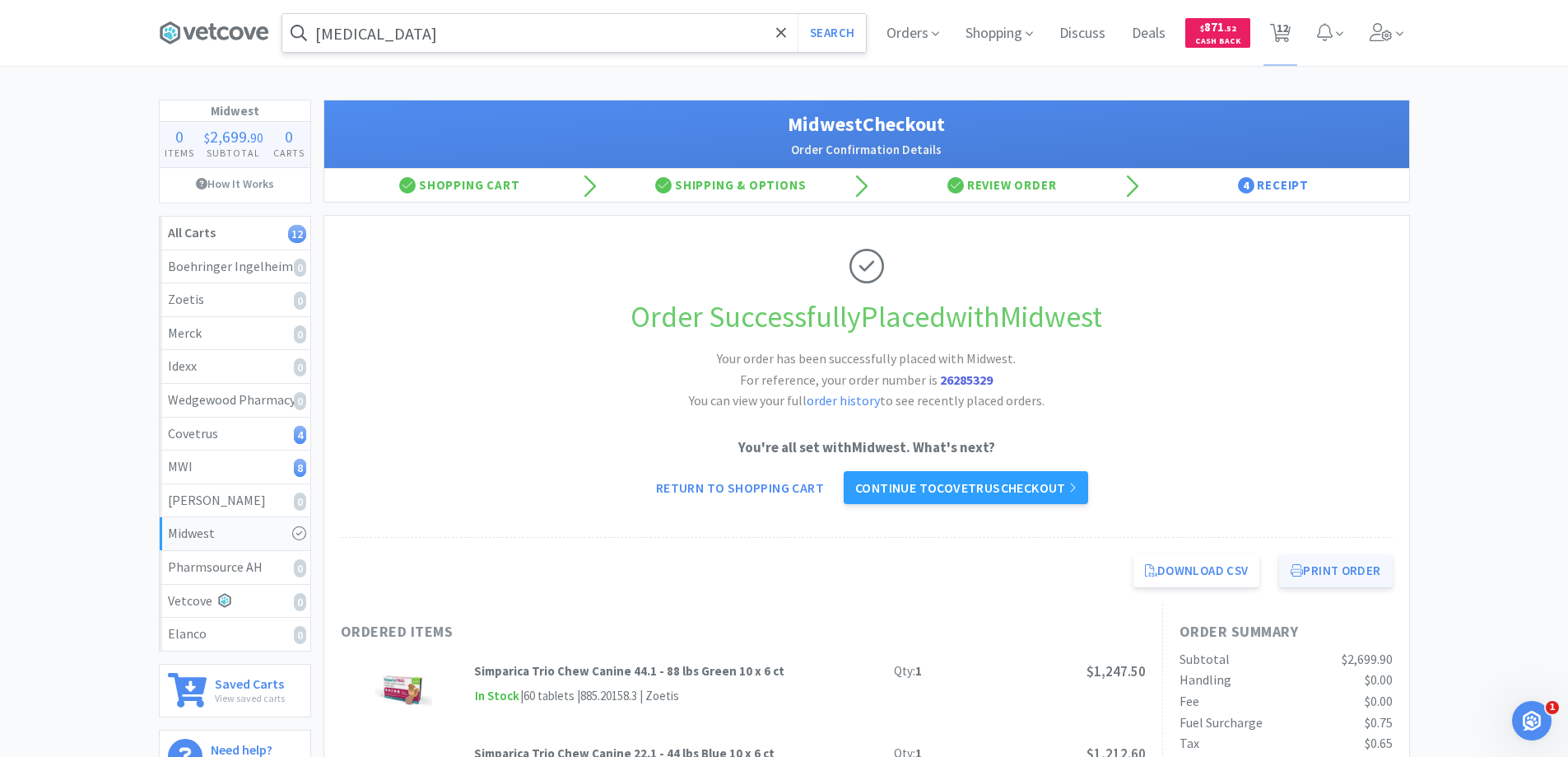
click at [1320, 570] on button "Print Order" at bounding box center [1335, 571] width 113 height 33
click at [957, 487] on link "Continue to Covetrus checkout" at bounding box center [966, 488] width 245 height 33
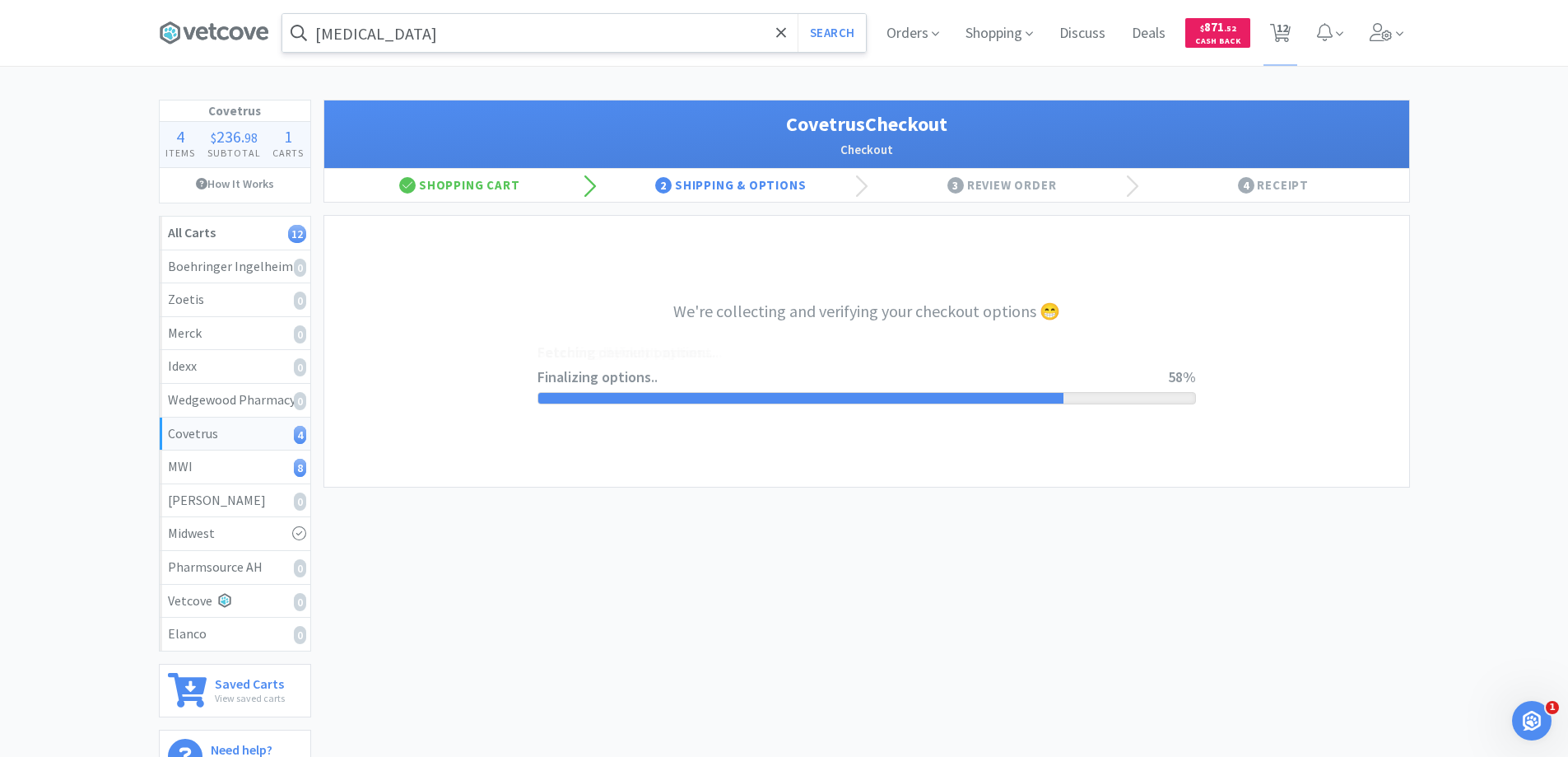
select select "ACCOUNT"
select select "cvt-standard-net"
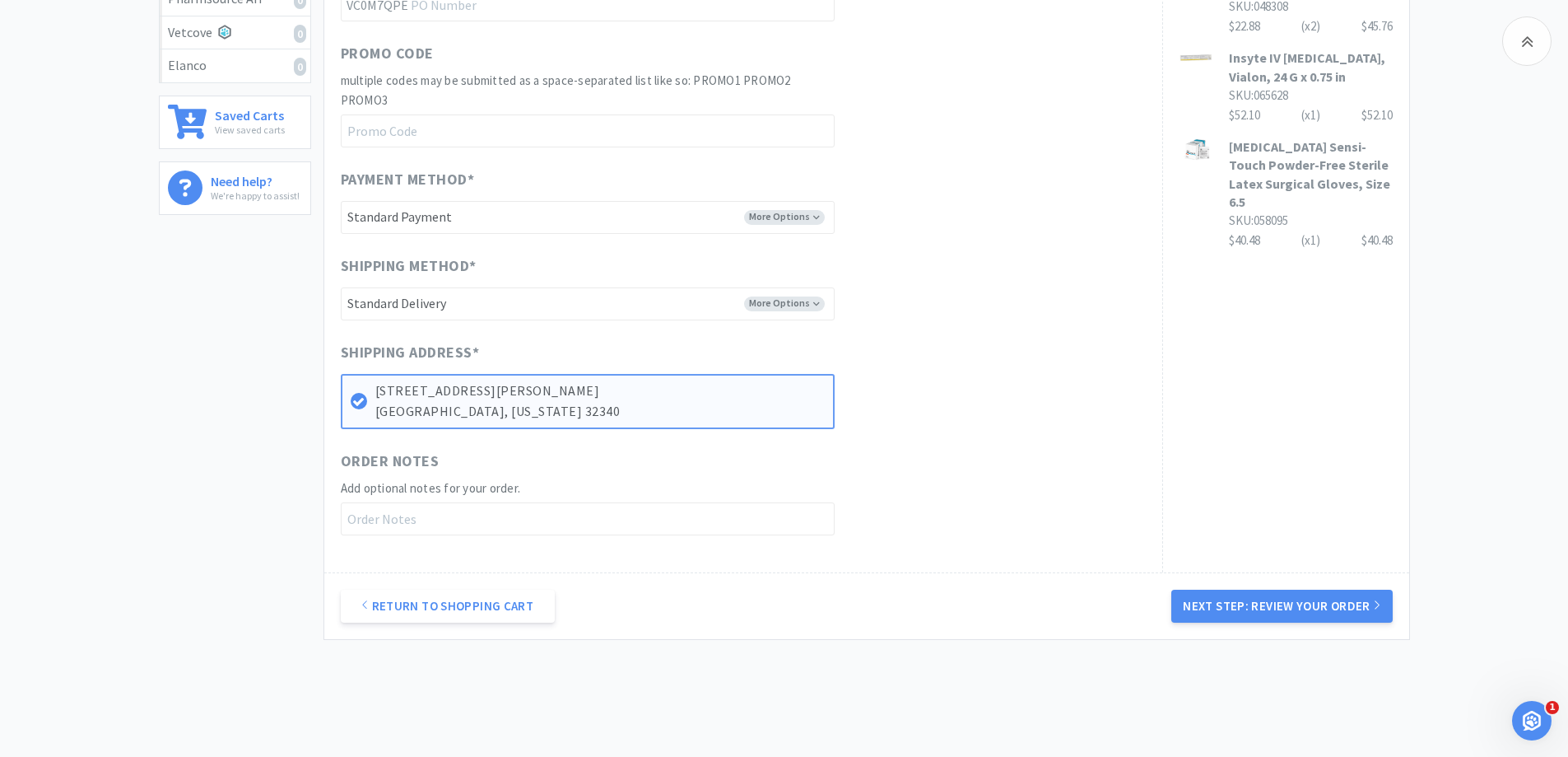
scroll to position [620, 0]
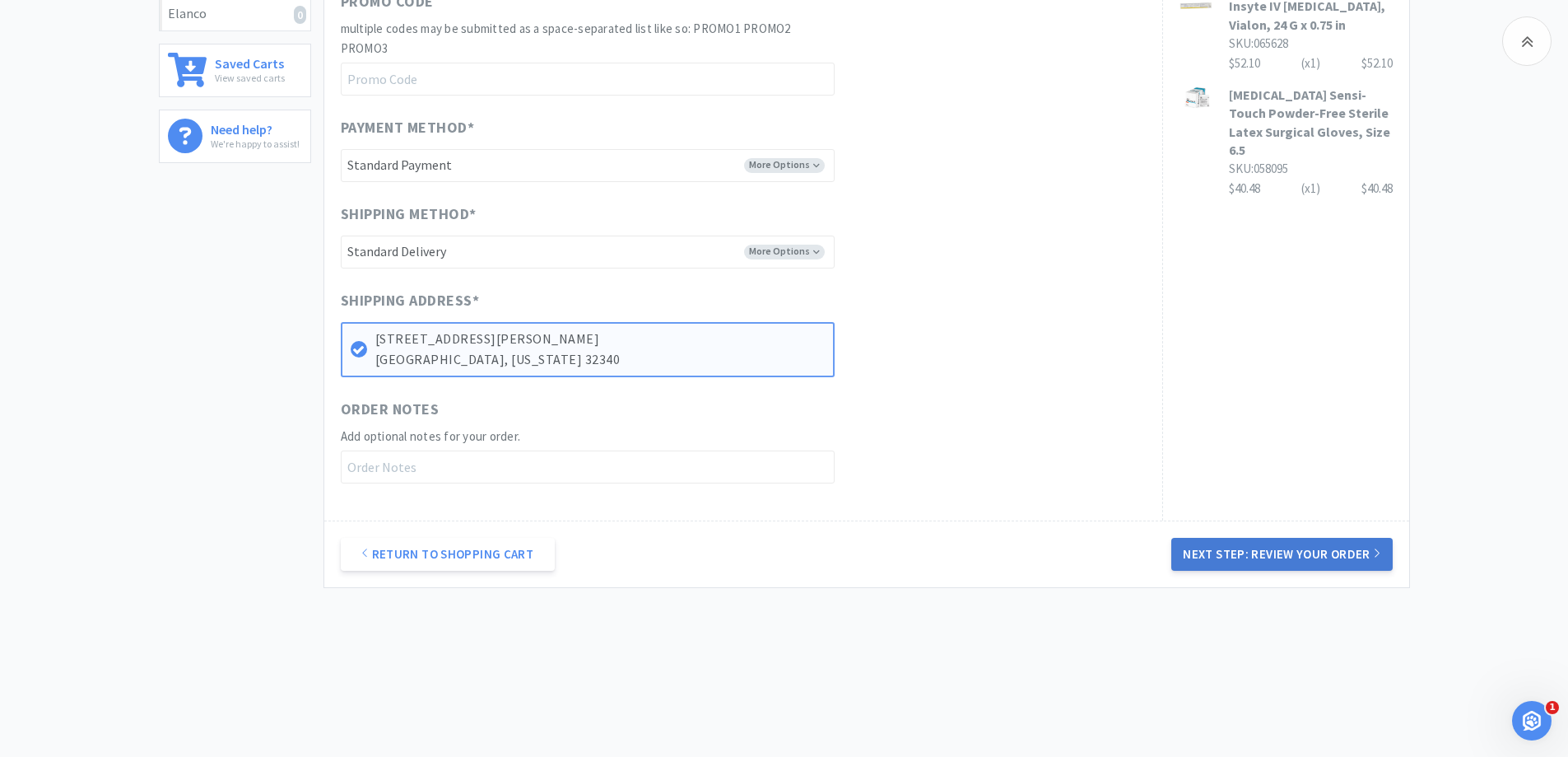
click at [1266, 553] on button "Next Step: Review Your Order" at bounding box center [1281, 554] width 220 height 33
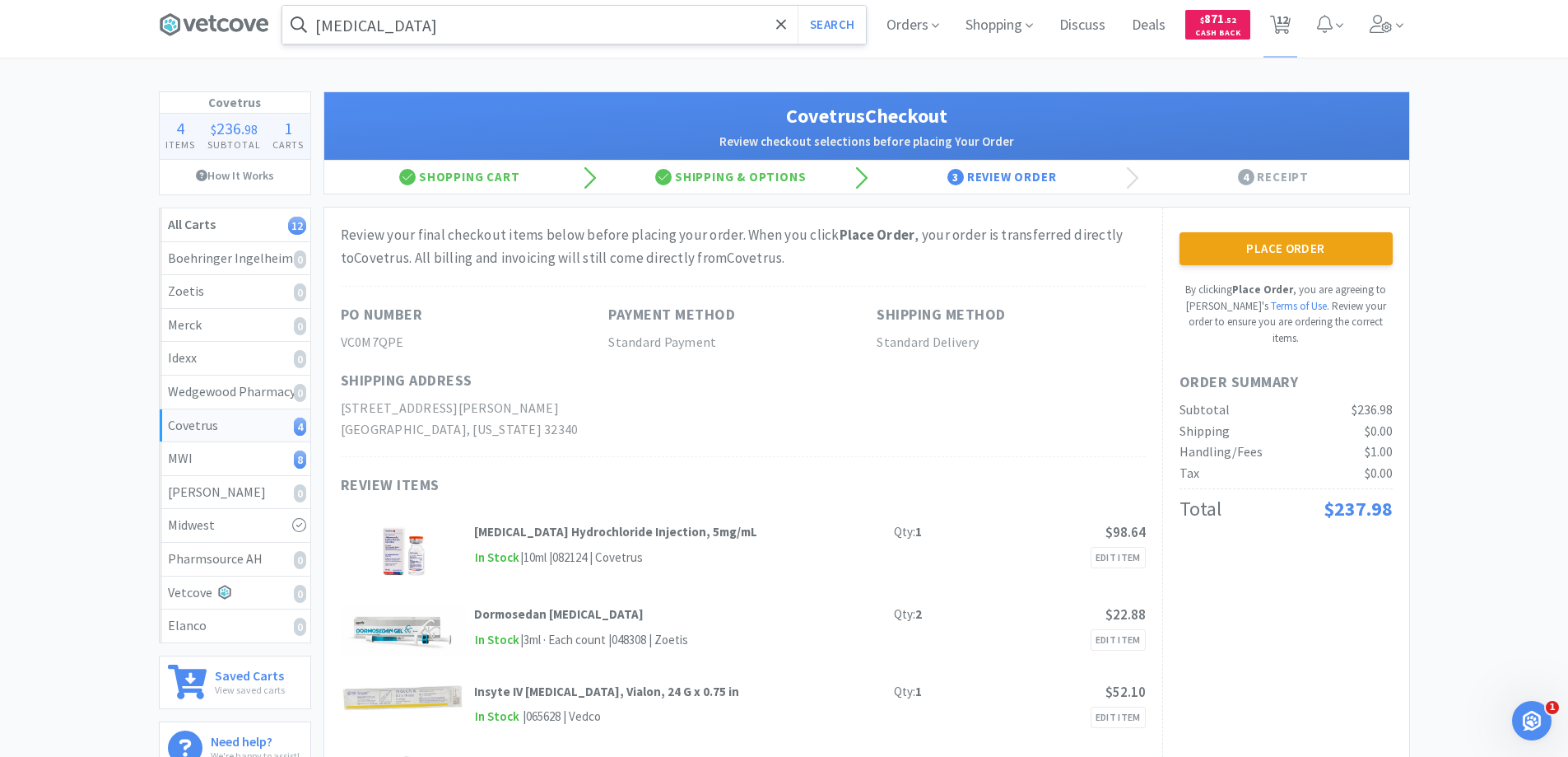
scroll to position [0, 0]
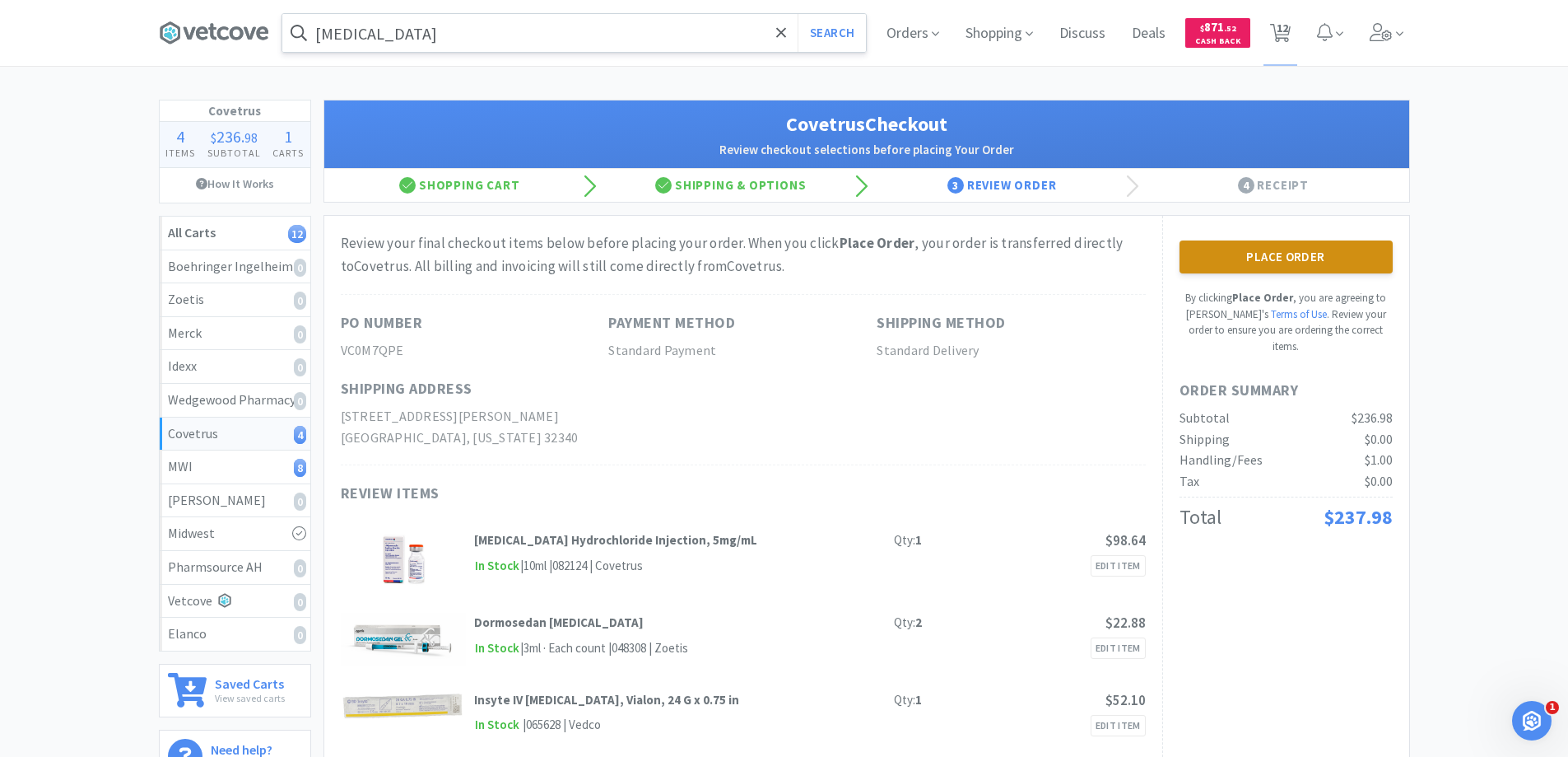
click at [1253, 251] on button "Place Order" at bounding box center [1286, 258] width 213 height 33
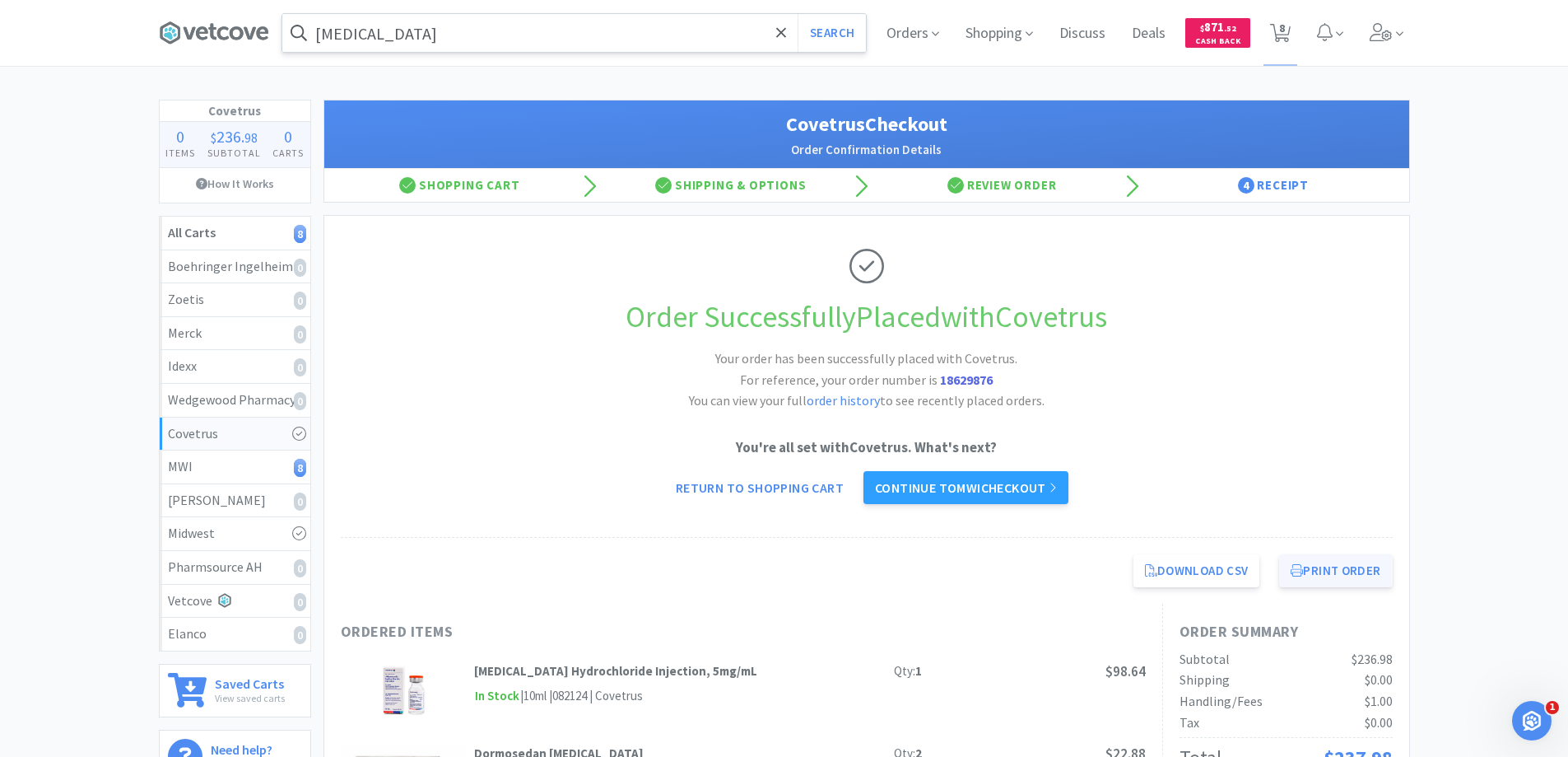
click at [1325, 571] on button "Print Order" at bounding box center [1335, 571] width 113 height 33
click at [895, 486] on link "Continue to MWI checkout" at bounding box center [965, 488] width 205 height 33
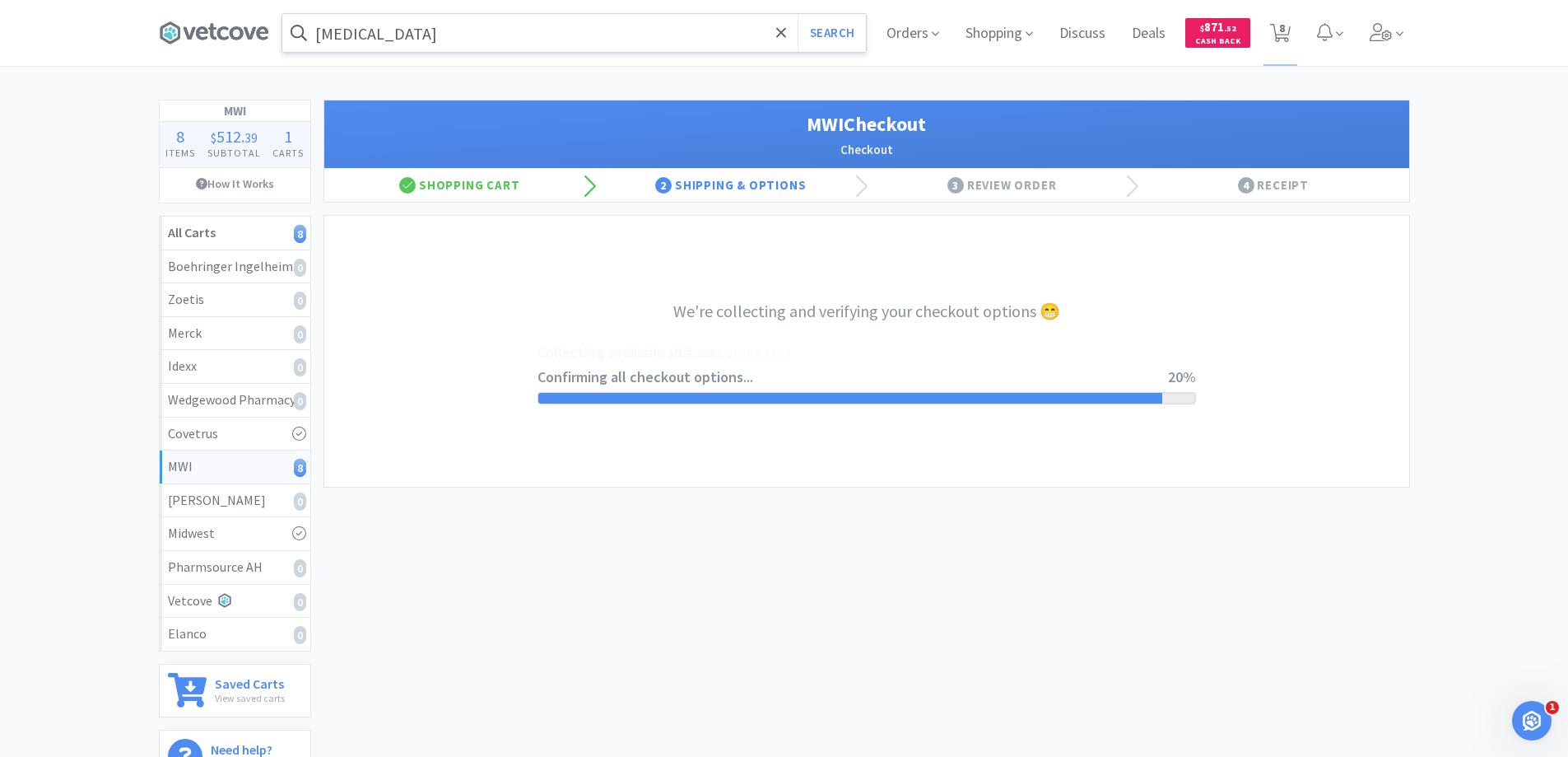
select select "STD_"
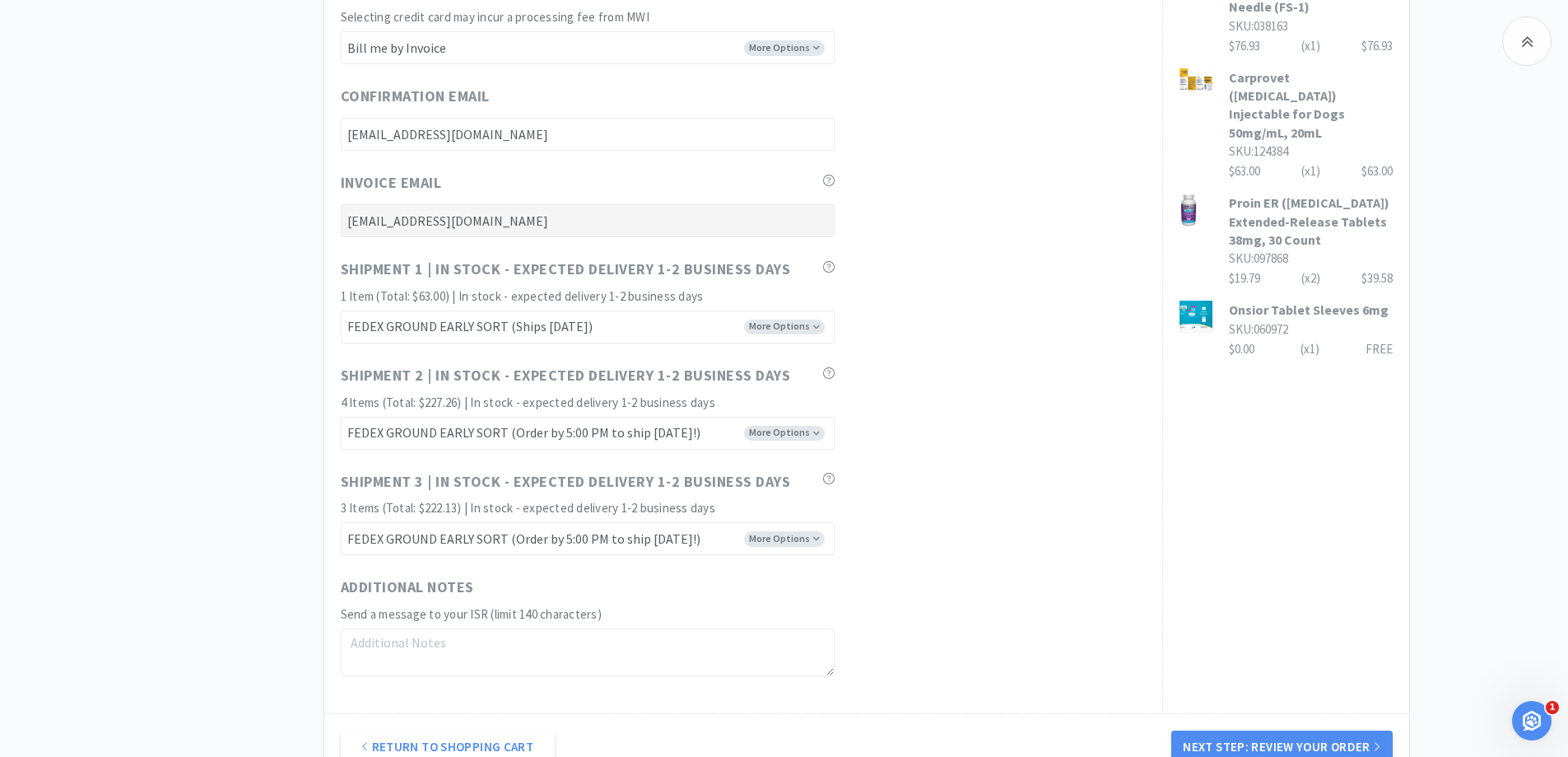
scroll to position [1070, 0]
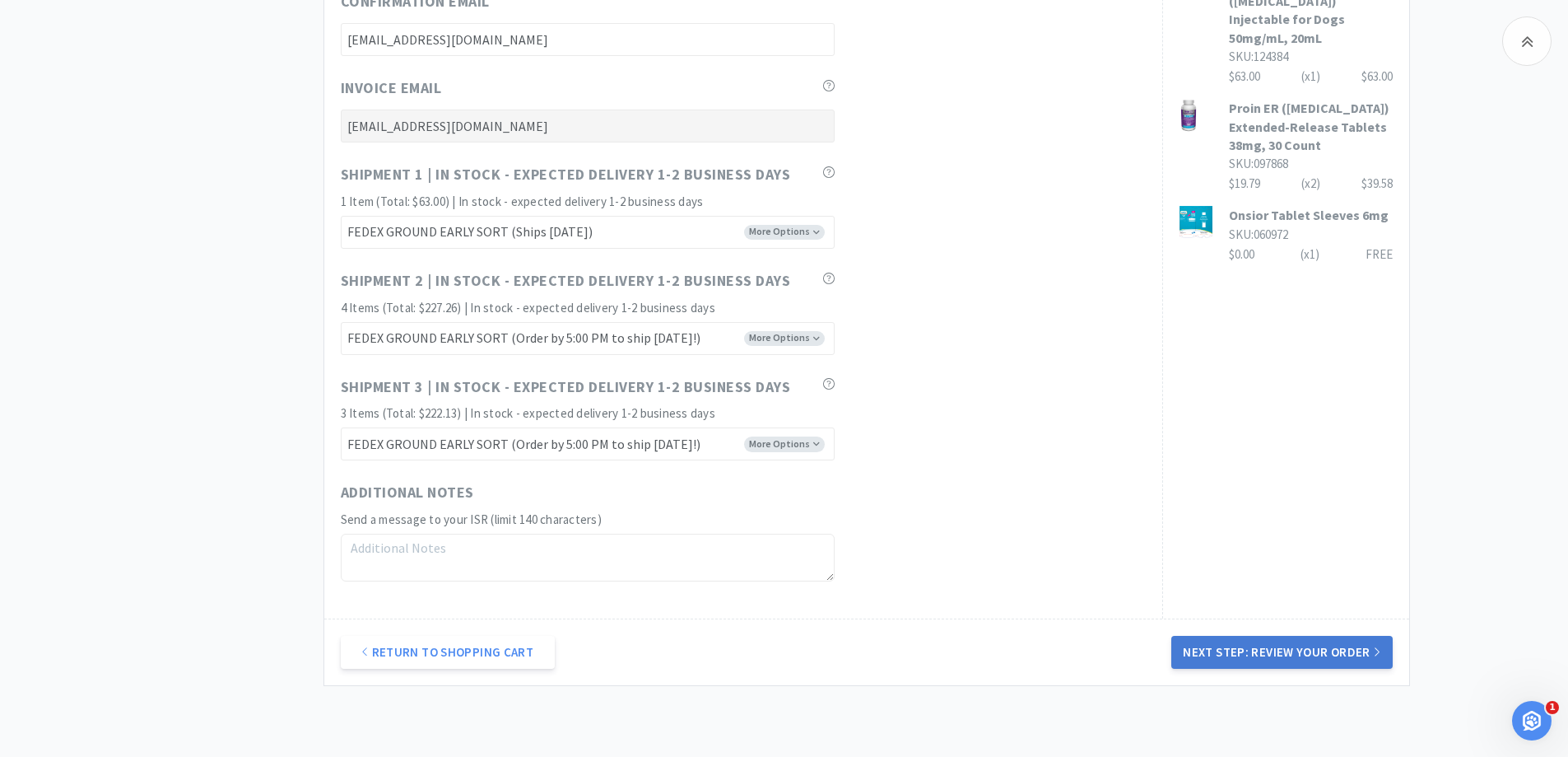
click at [1208, 653] on button "Next Step: Review Your Order" at bounding box center [1281, 652] width 220 height 33
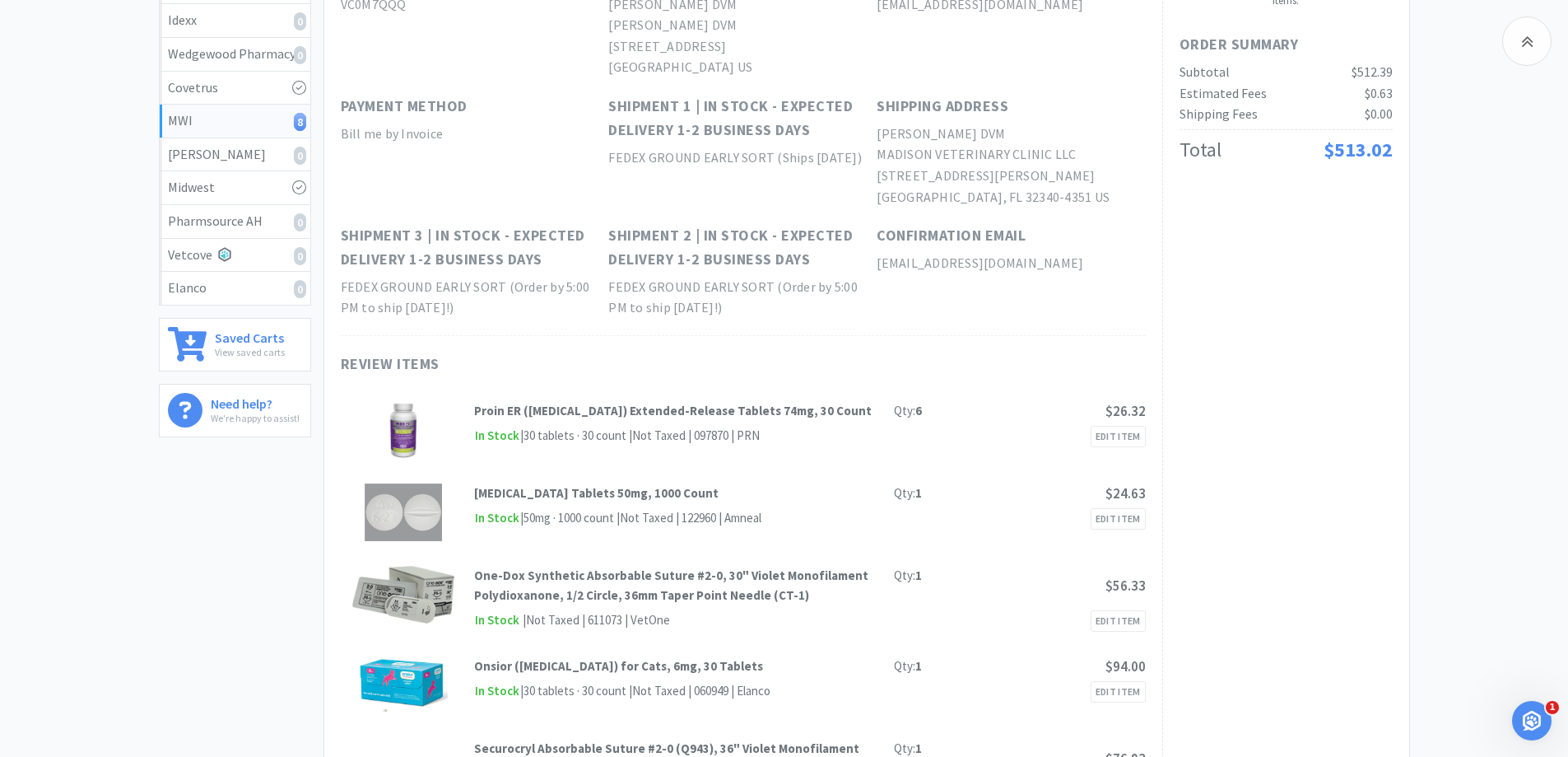
scroll to position [0, 0]
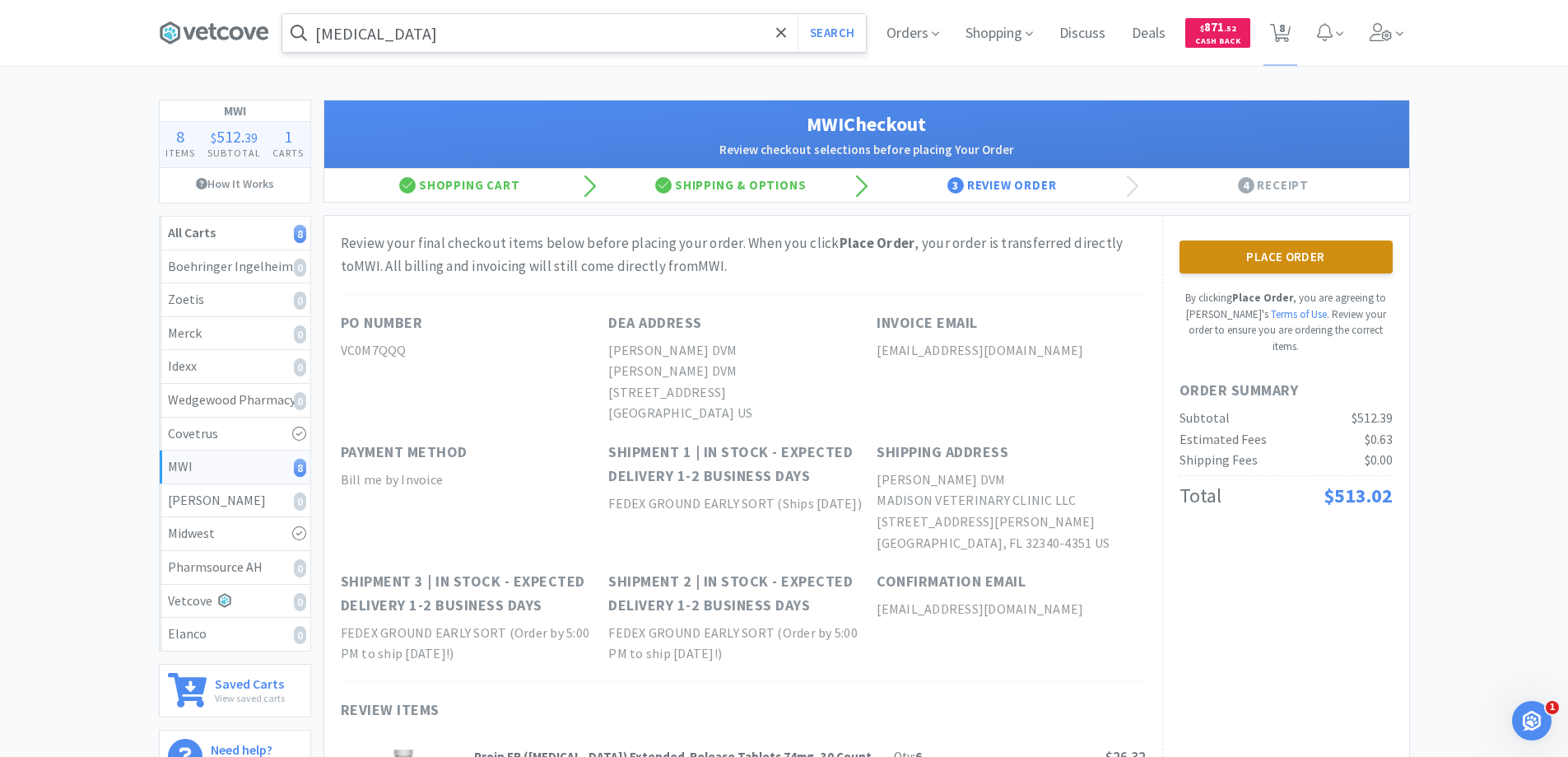
click at [1264, 259] on button "Place Order" at bounding box center [1286, 258] width 213 height 33
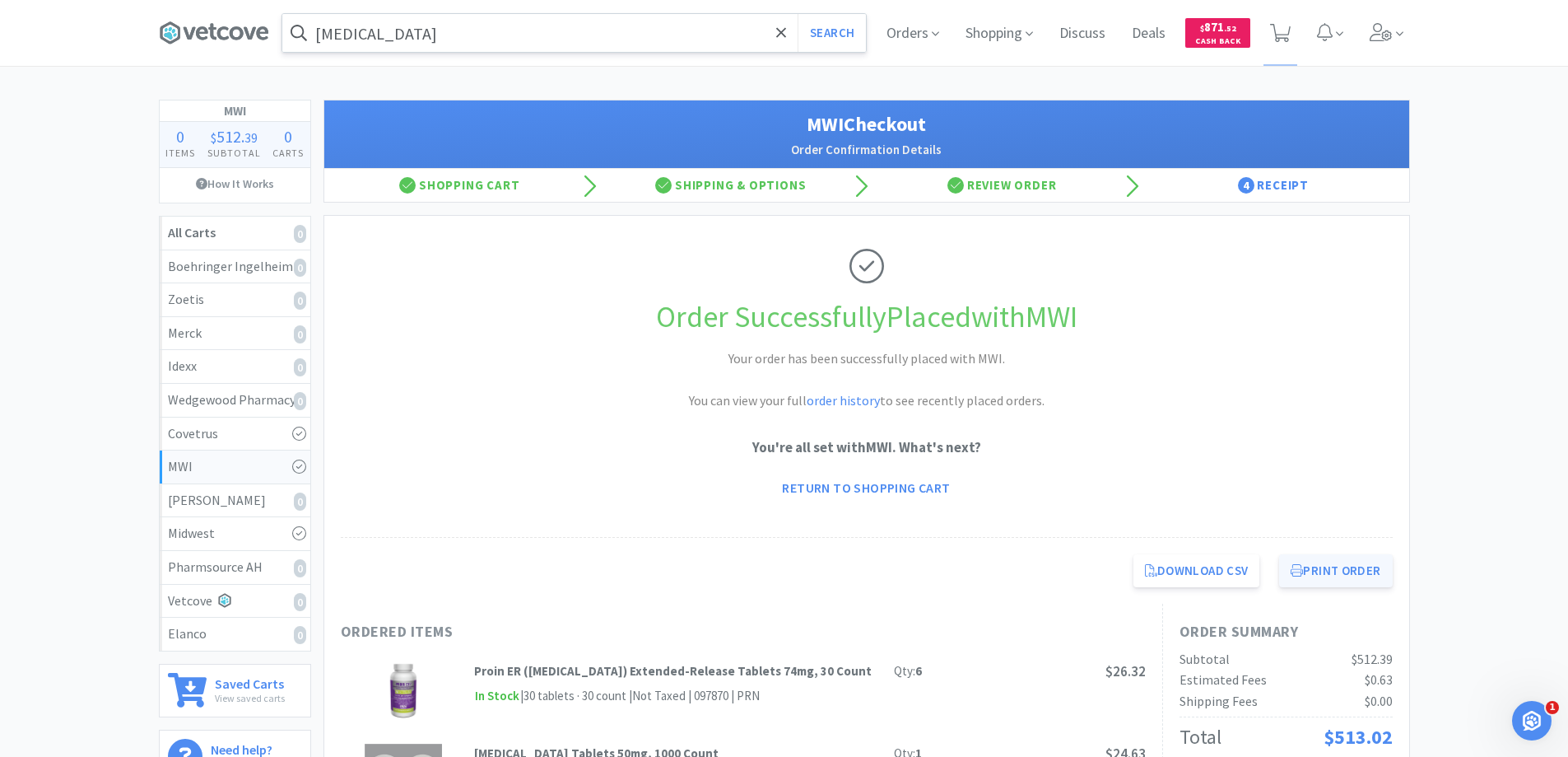
click at [1322, 571] on button "Print Order" at bounding box center [1335, 571] width 113 height 33
click at [235, 31] on icon at bounding box center [213, 32] width 111 height 24
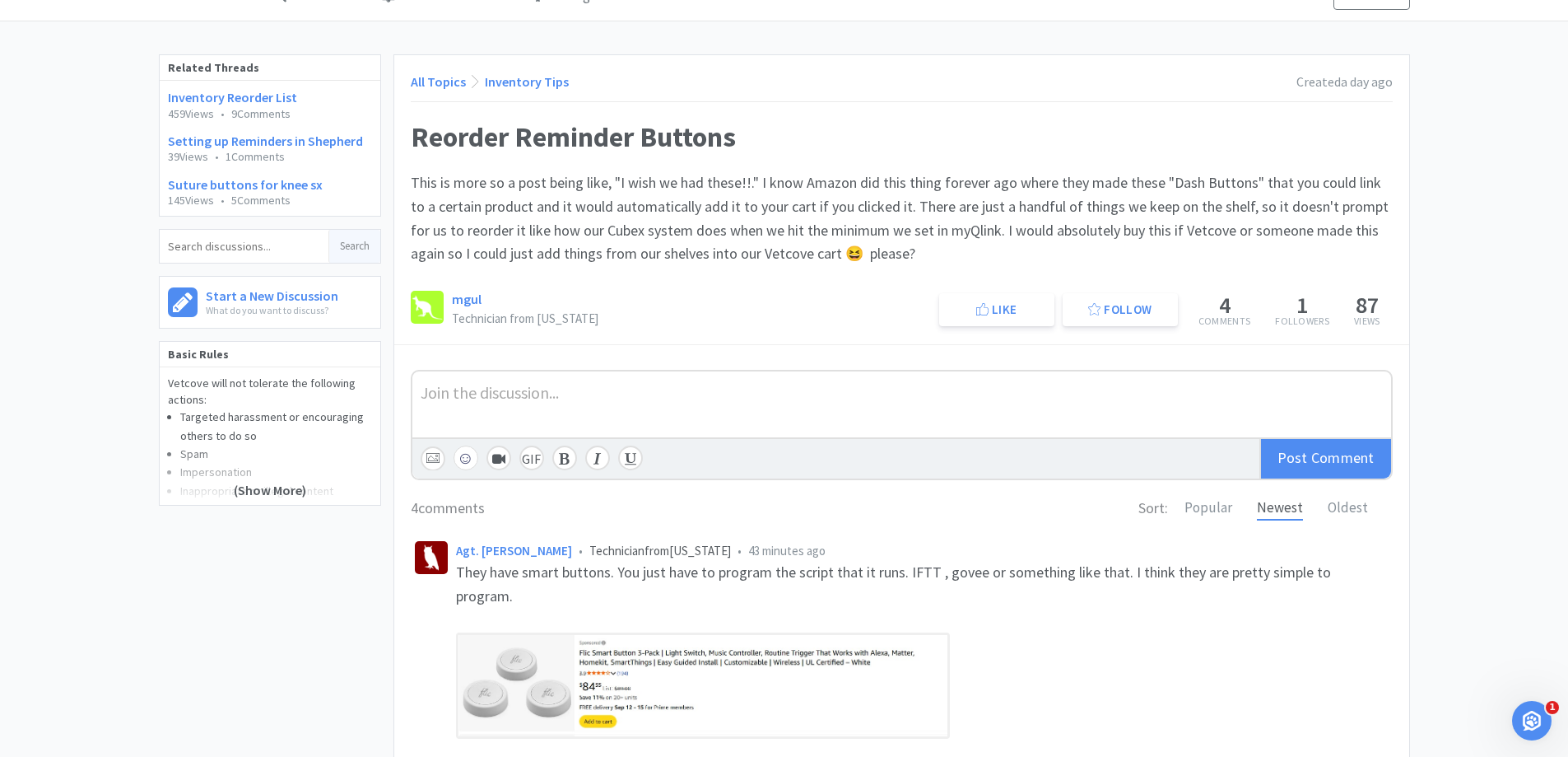
scroll to position [82, 0]
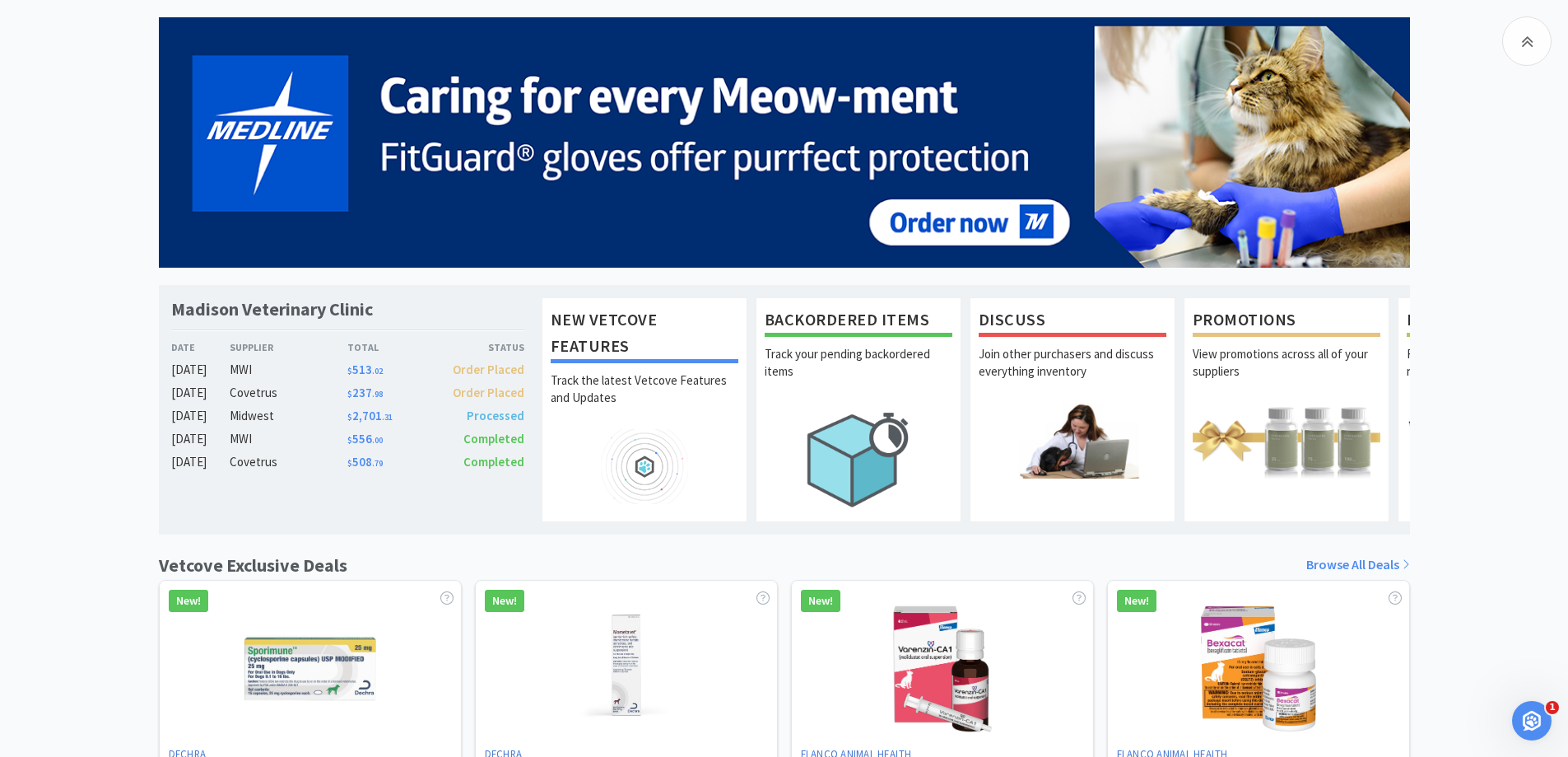
scroll to position [548, 0]
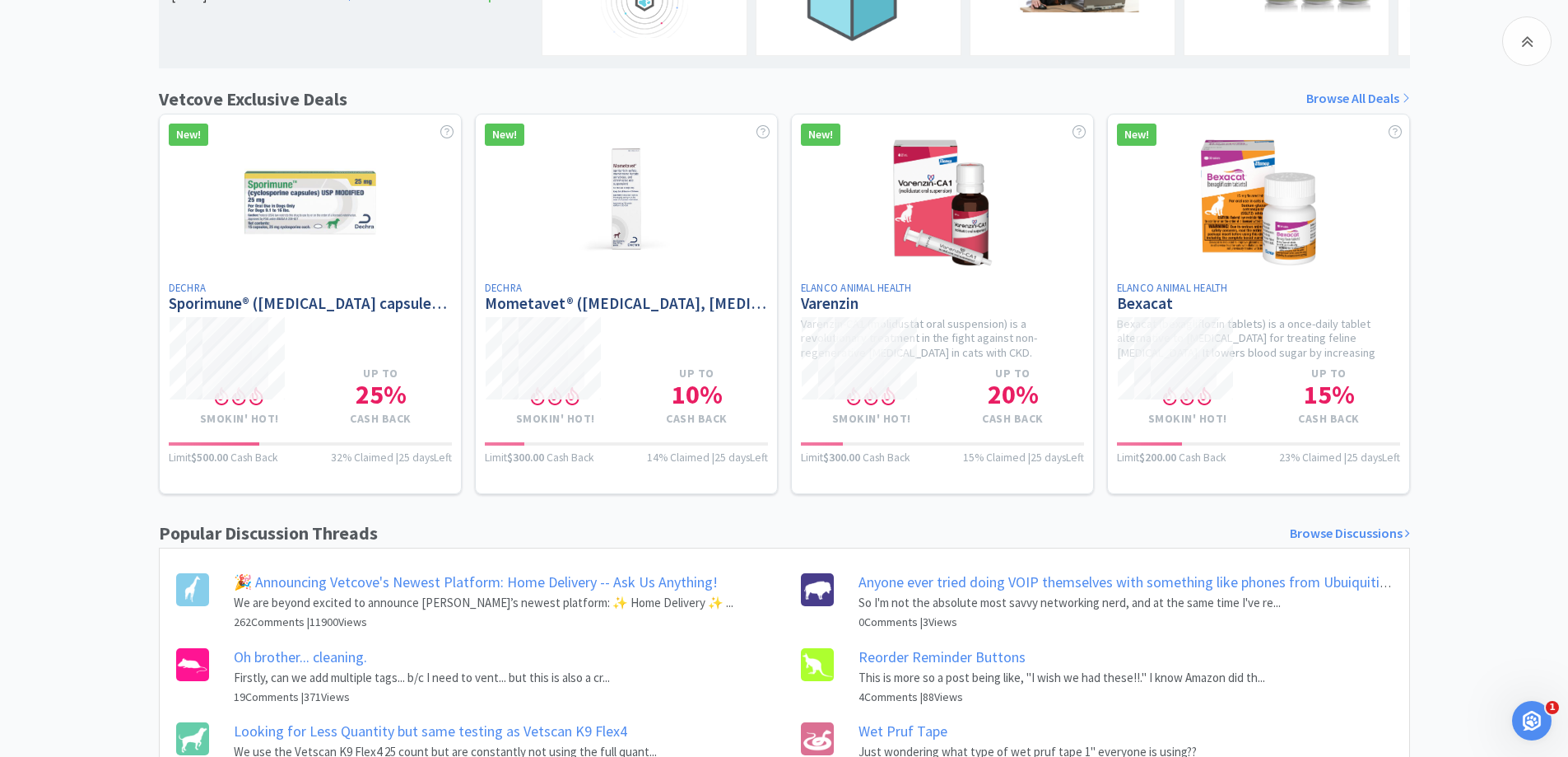
click at [1162, 95] on div "Madison Veterinary Clinic Date Supplier Total Status [DATE] MWI $ 513 . 02 Orde…" at bounding box center [784, 178] width 1251 height 1254
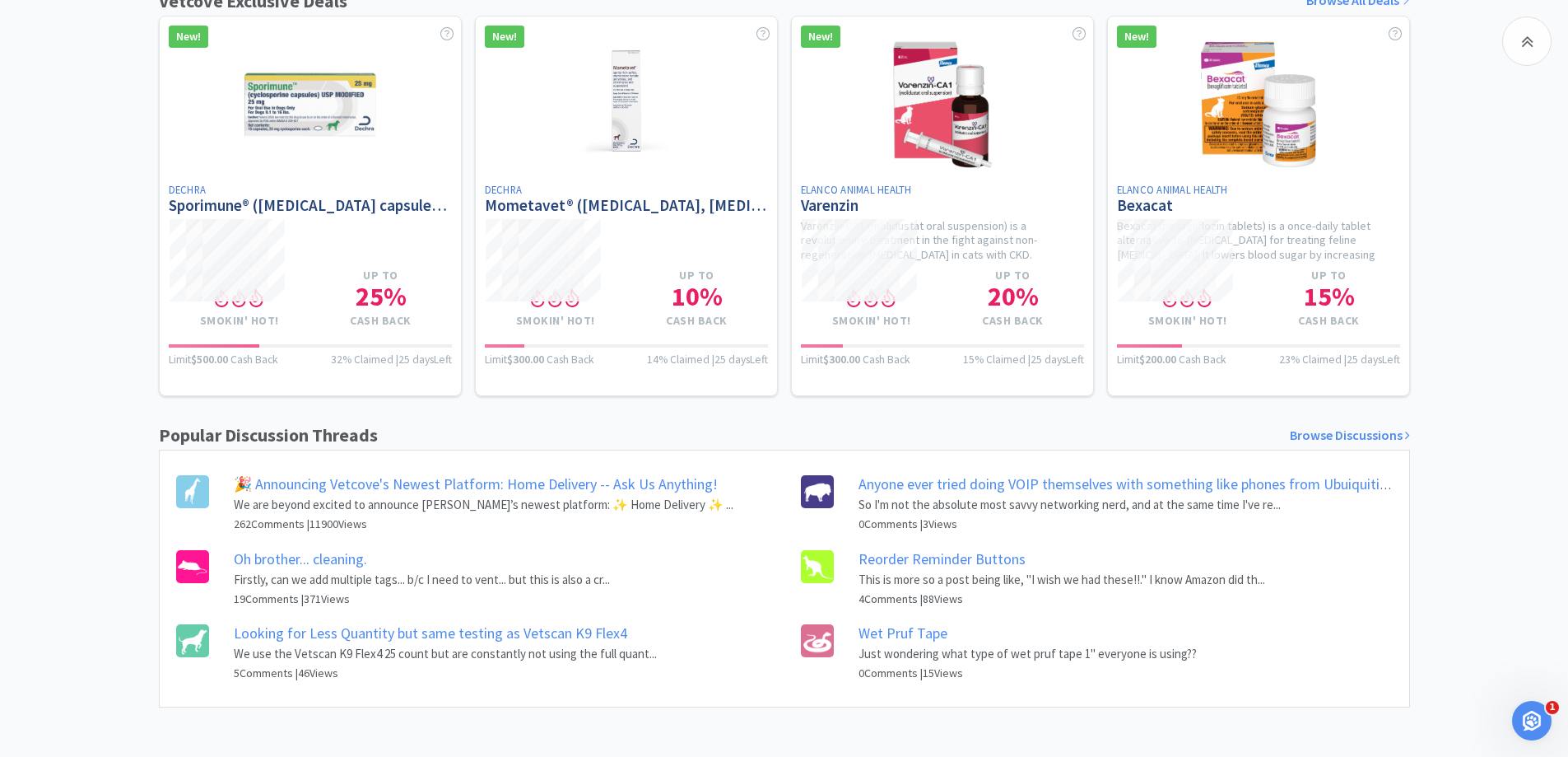
click at [891, 633] on link "Wet Pruf Tape" at bounding box center [902, 633] width 89 height 19
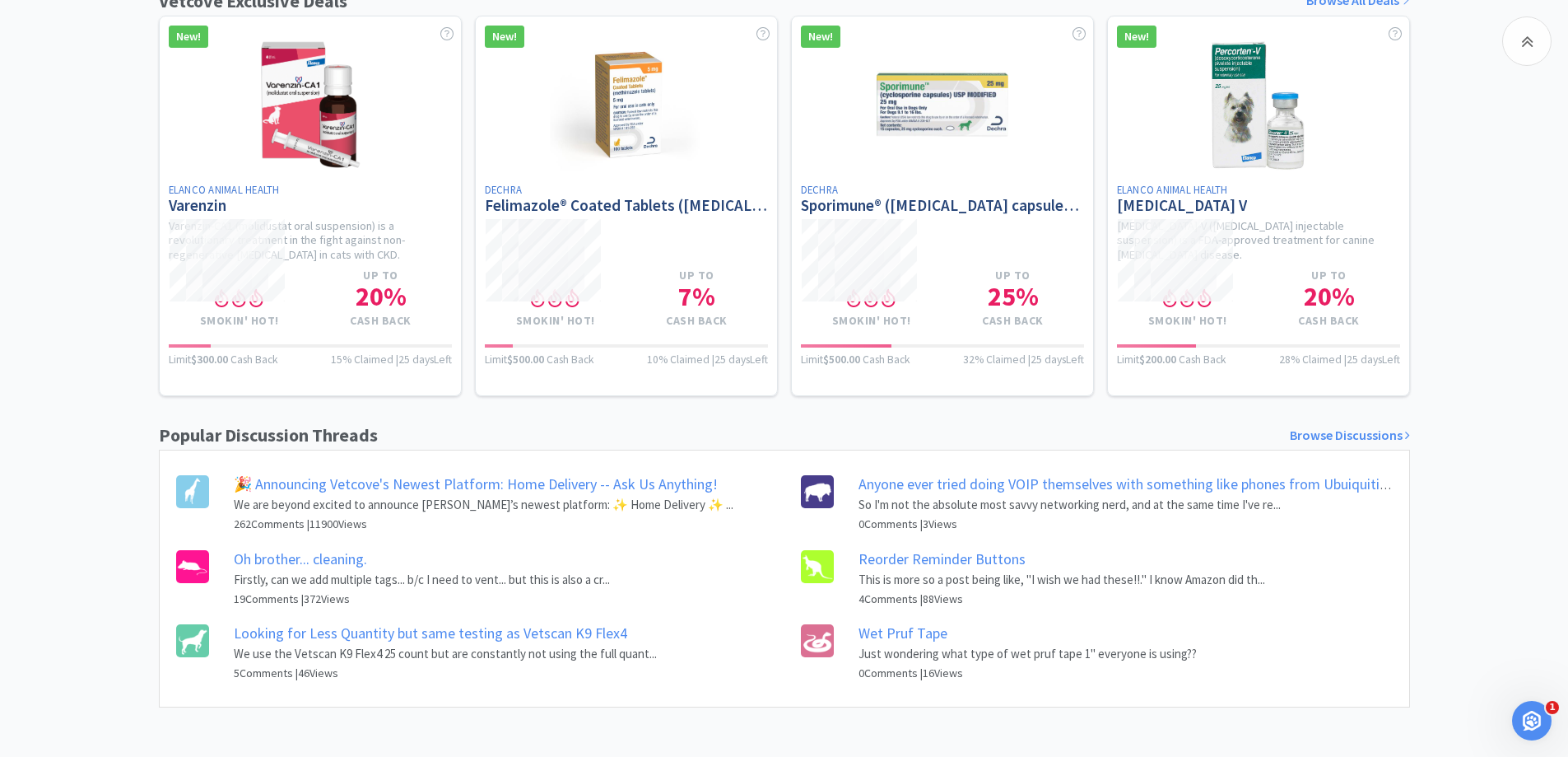
scroll to position [659, 0]
click at [278, 560] on link "Oh brother... cleaning." at bounding box center [300, 558] width 133 height 19
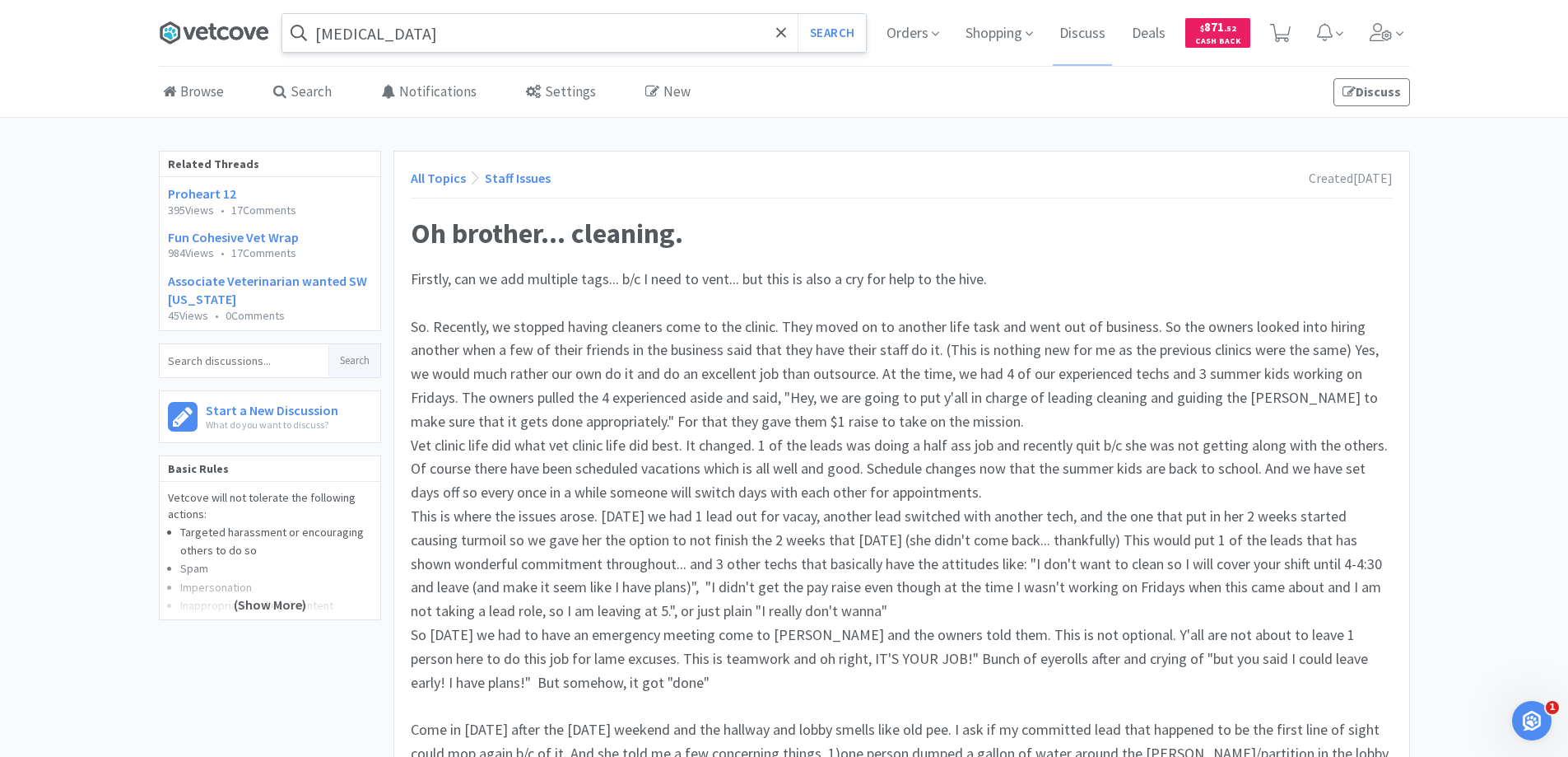
click at [220, 32] on icon at bounding box center [223, 32] width 12 height 13
